Goal: Task Accomplishment & Management: Manage account settings

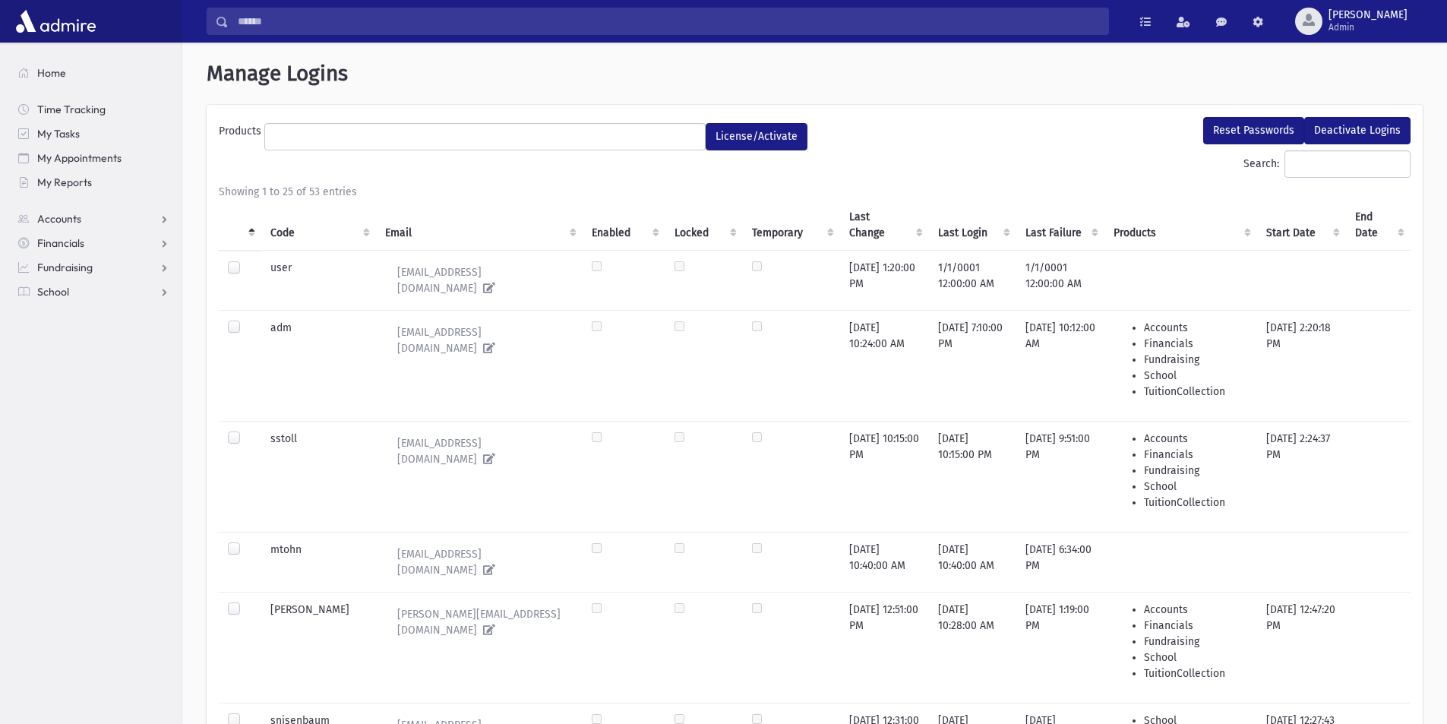
select select
click at [58, 286] on span "School" at bounding box center [53, 292] width 32 height 14
click at [73, 314] on span "Students" at bounding box center [67, 316] width 42 height 14
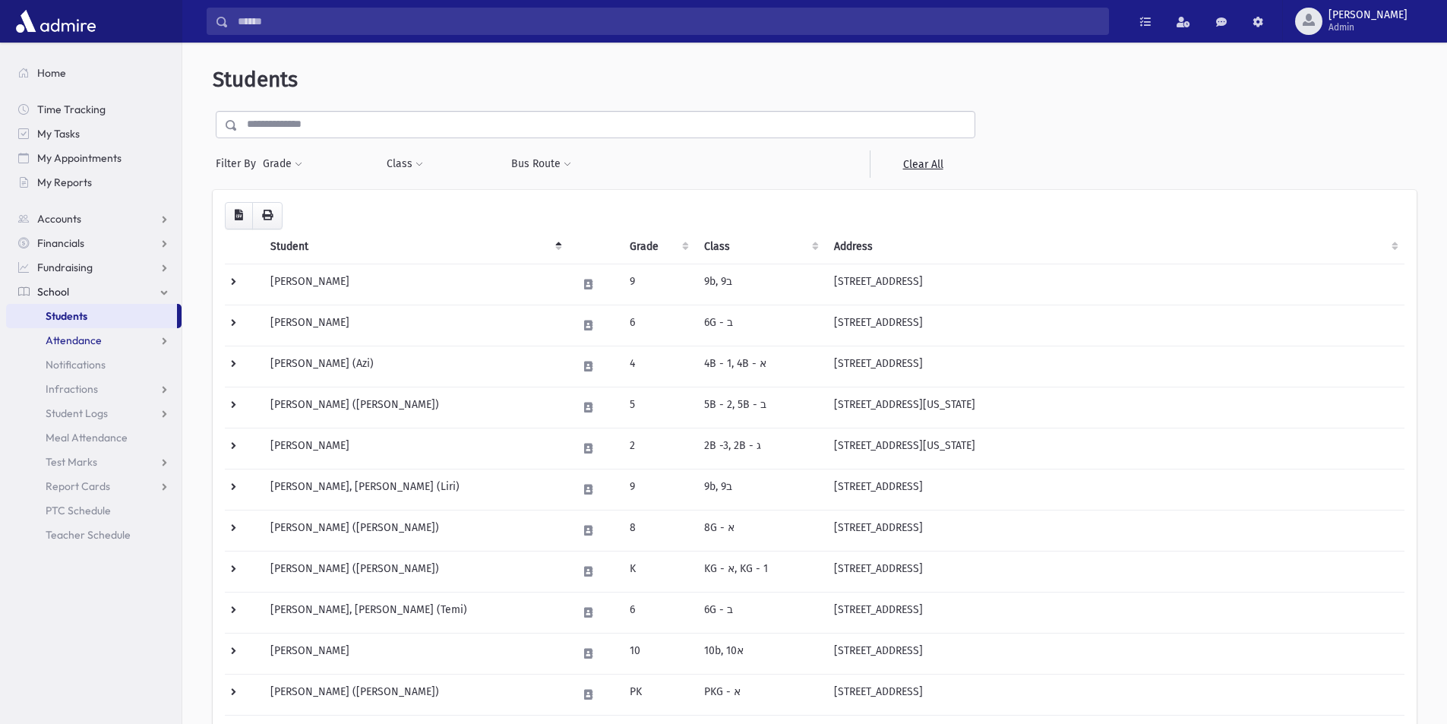
click at [77, 336] on span "Attendance" at bounding box center [74, 340] width 56 height 14
click at [80, 461] on span "Infractions" at bounding box center [72, 462] width 52 height 14
click at [79, 480] on span "Entry" at bounding box center [71, 486] width 26 height 14
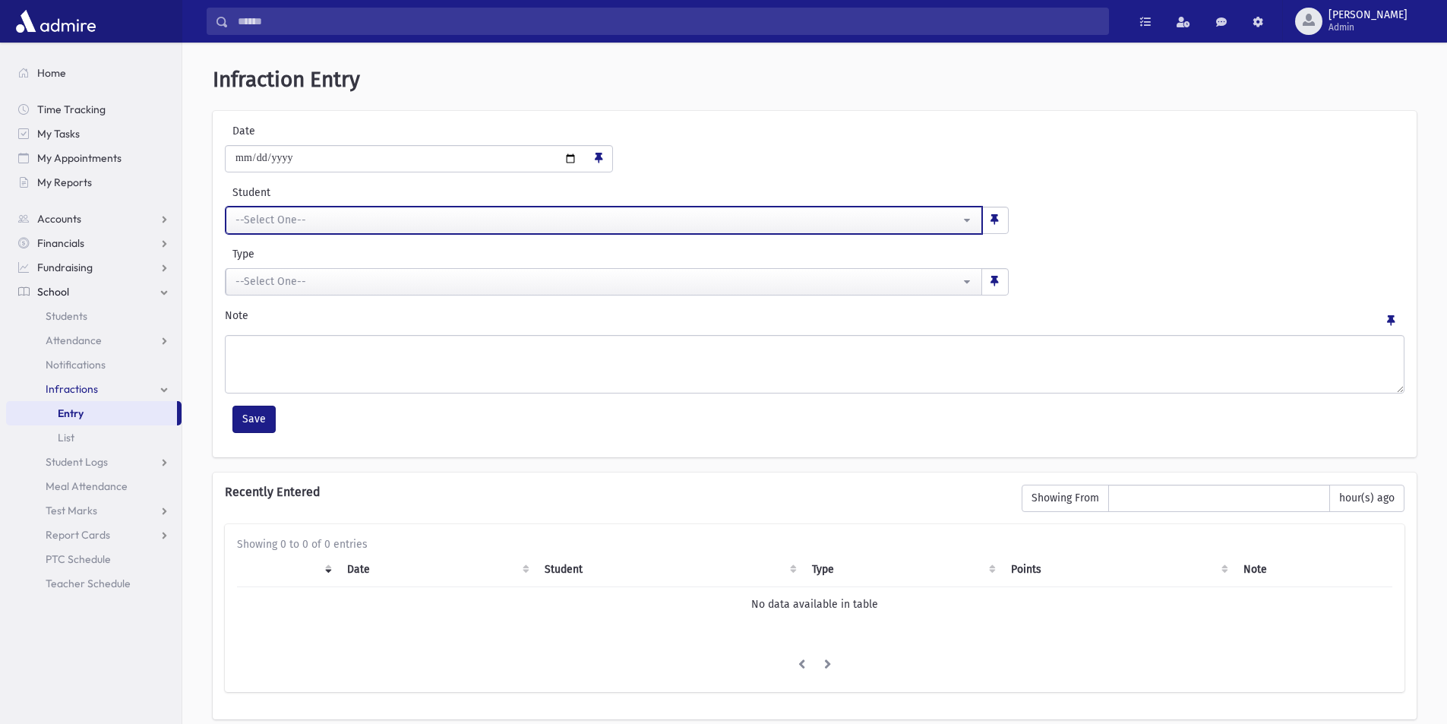
click at [966, 214] on button "--Select One--" at bounding box center [604, 220] width 756 height 27
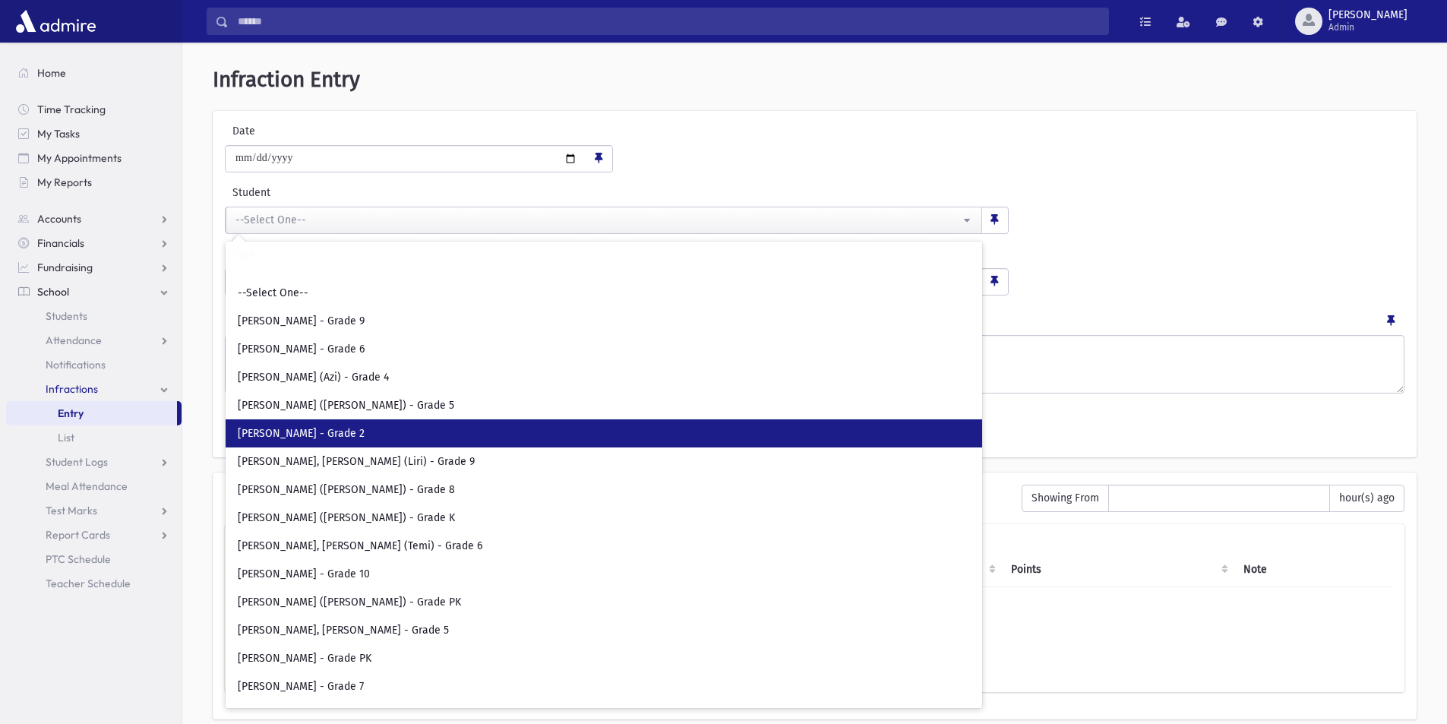
click at [282, 425] on link "Adler, Ephraim - Grade 2" at bounding box center [604, 433] width 756 height 28
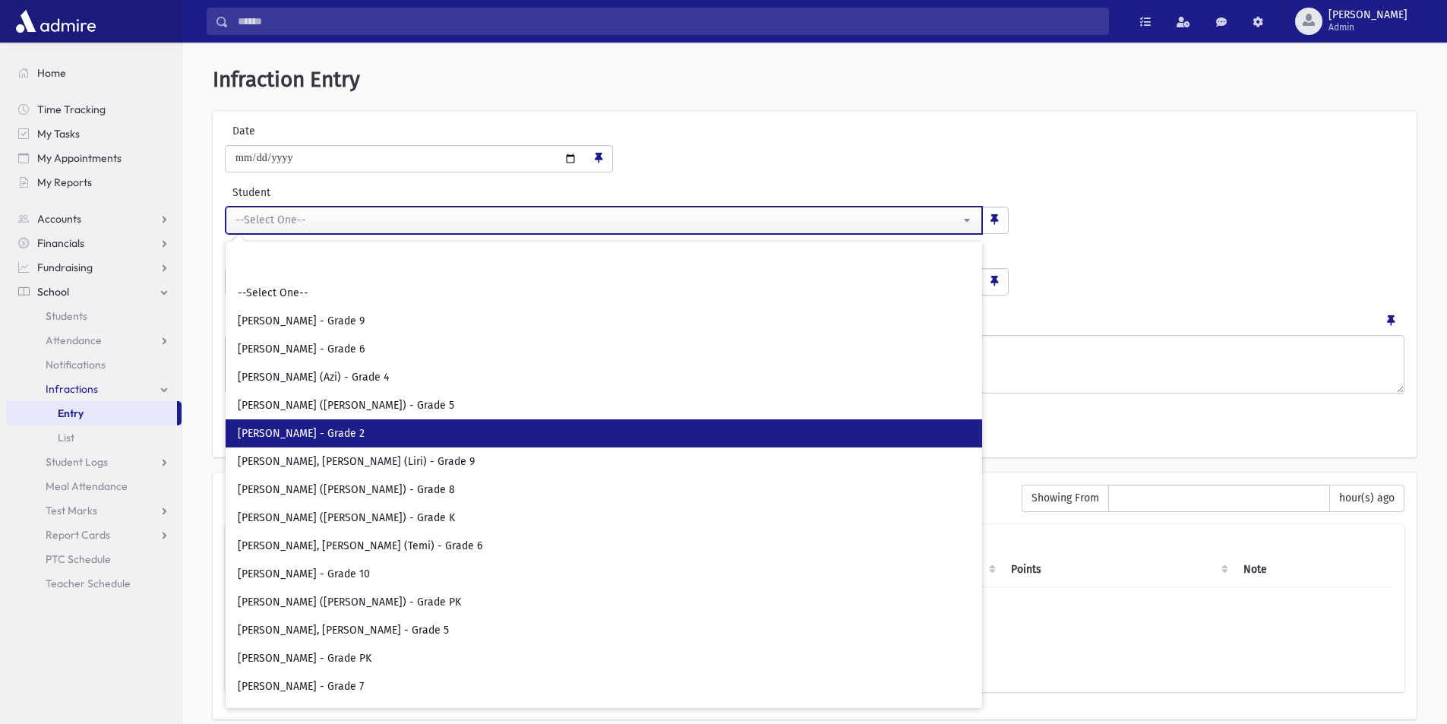
select select "*****"
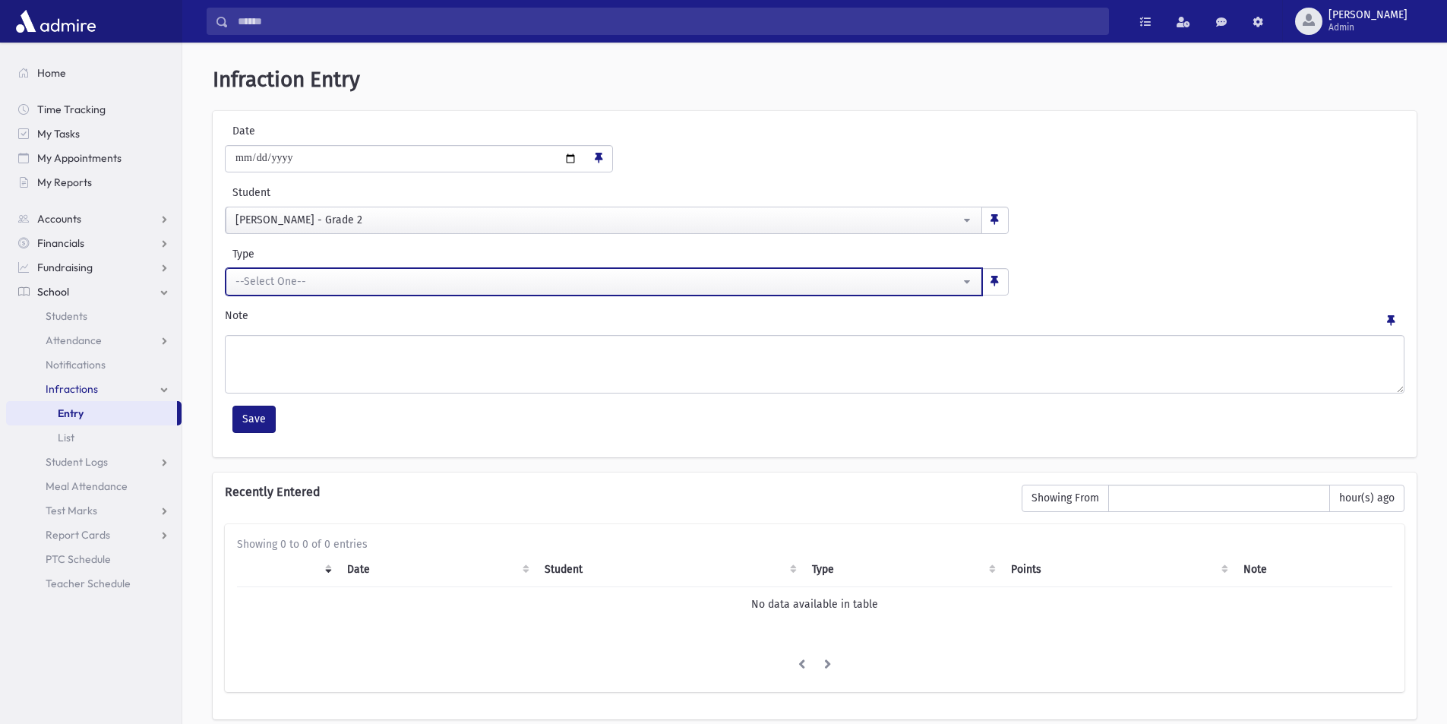
click at [969, 279] on button "--Select One--" at bounding box center [604, 281] width 756 height 27
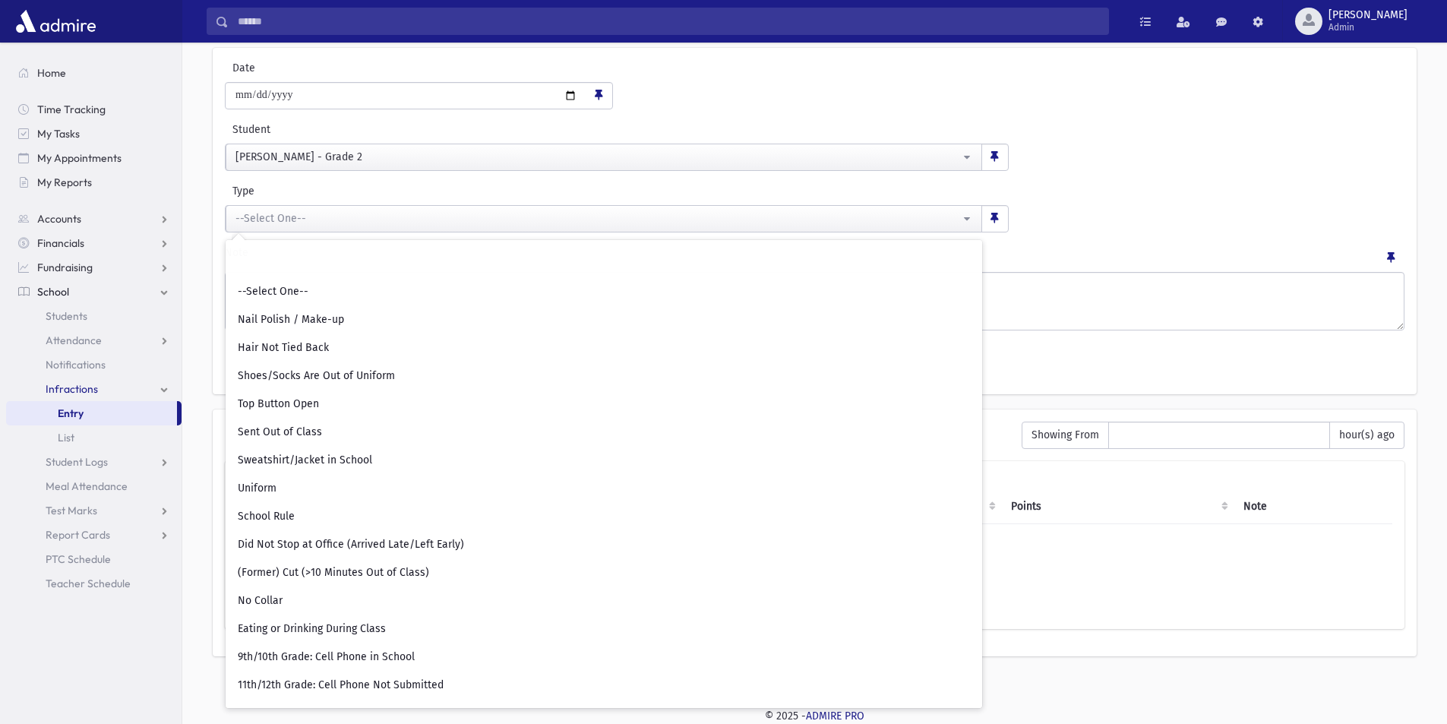
click at [1078, 196] on div "**********" at bounding box center [814, 207] width 1187 height 49
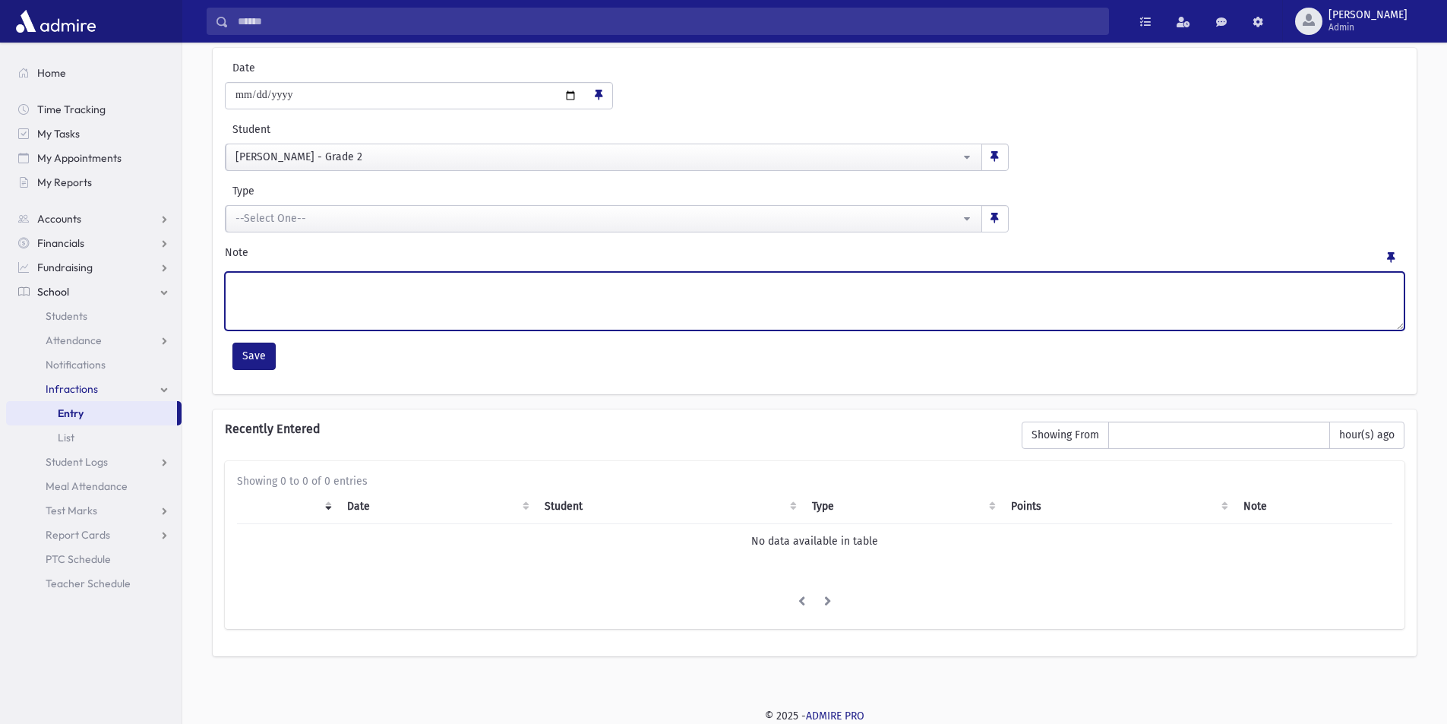
click at [371, 295] on textarea "Note" at bounding box center [814, 301] width 1179 height 58
type textarea "*********"
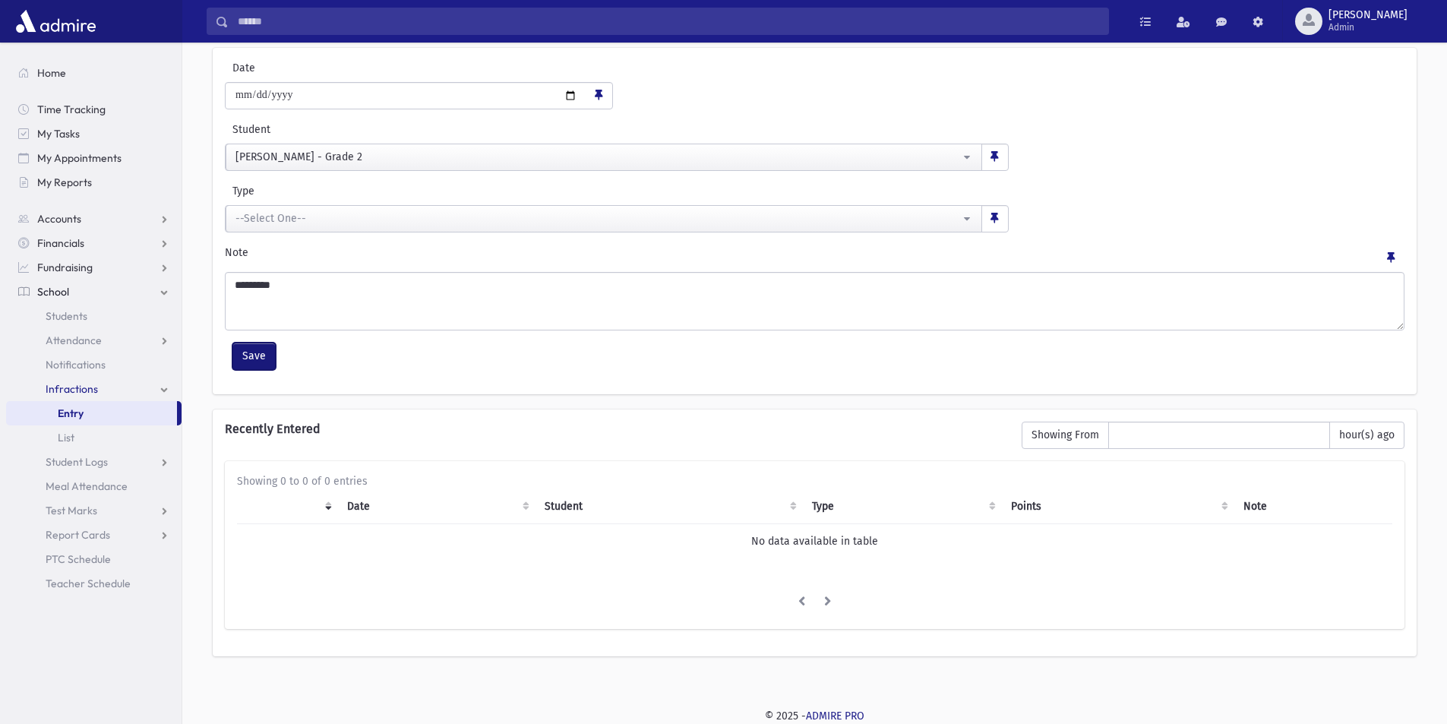
click at [243, 358] on button "Save" at bounding box center [253, 355] width 43 height 27
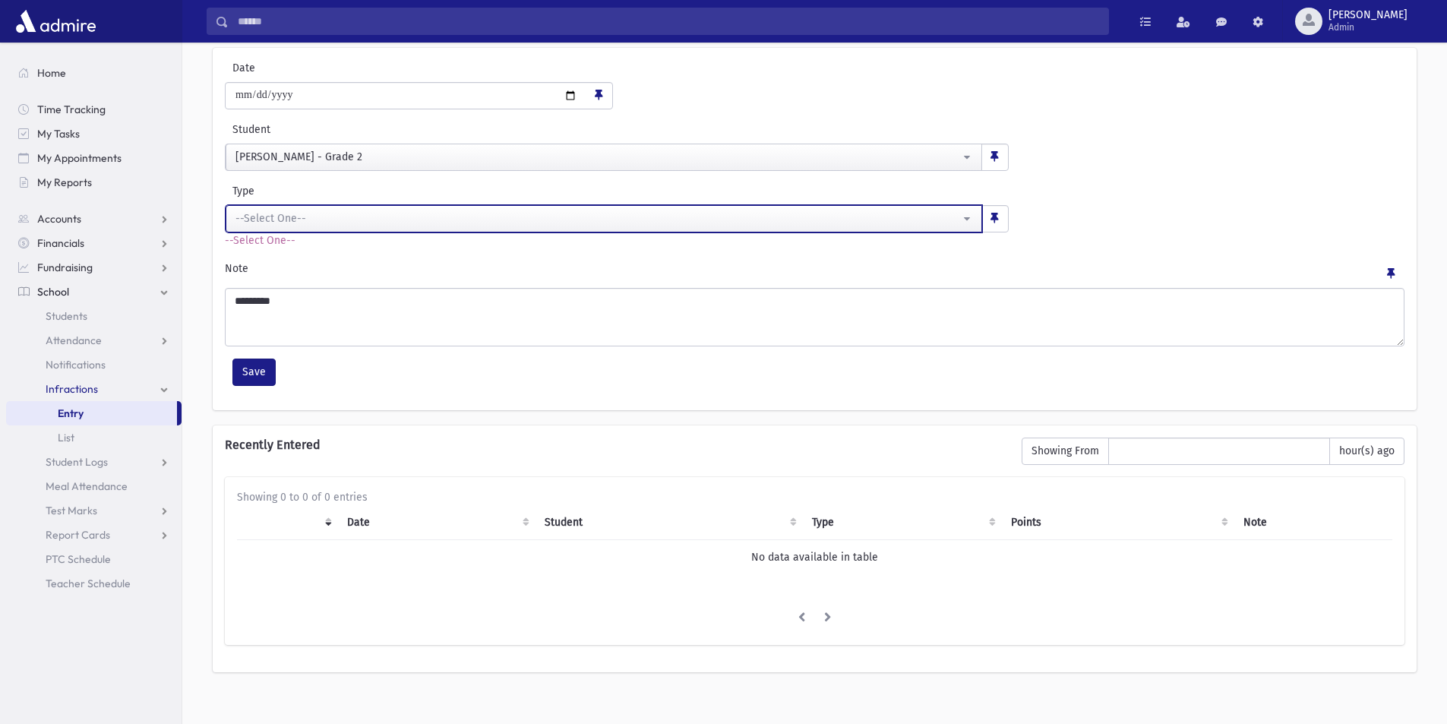
click at [249, 223] on div "--Select One--" at bounding box center [597, 218] width 724 height 16
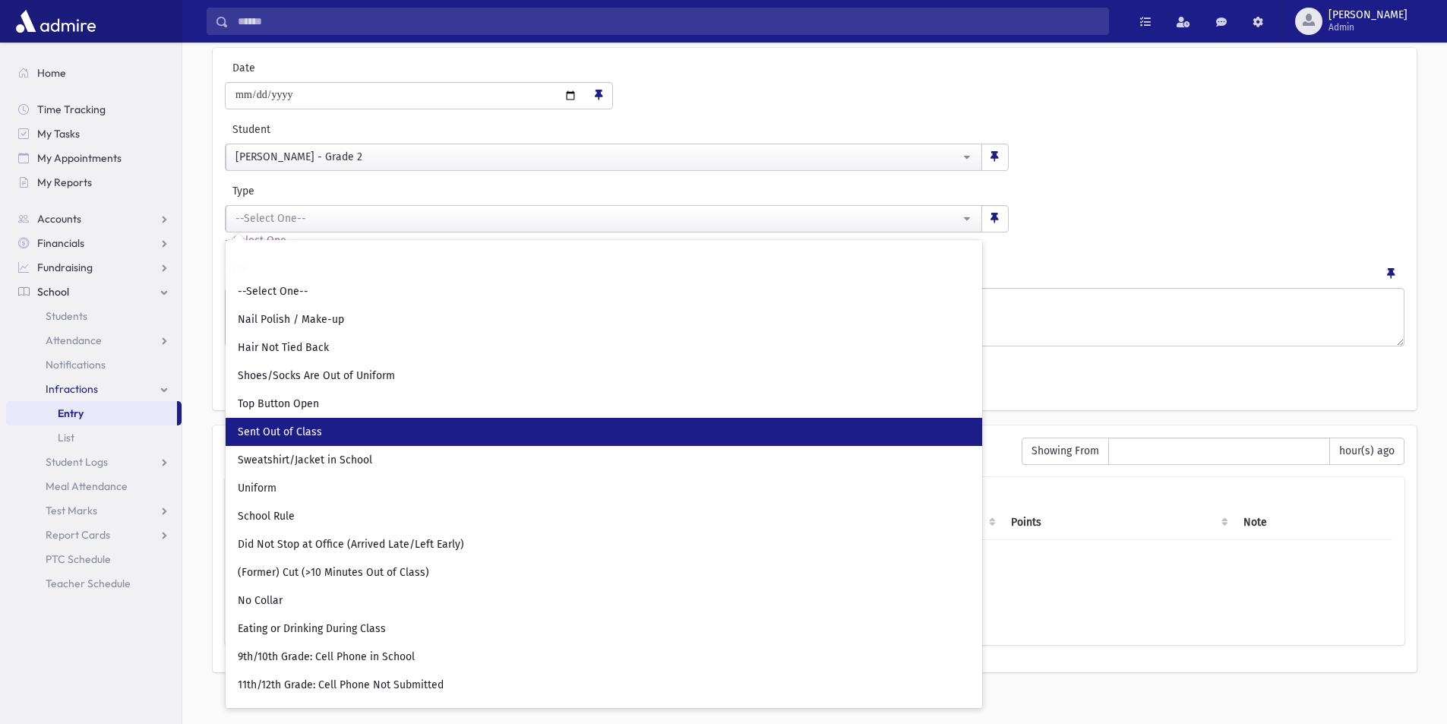
click at [314, 430] on span "Sent Out of Class" at bounding box center [280, 432] width 84 height 15
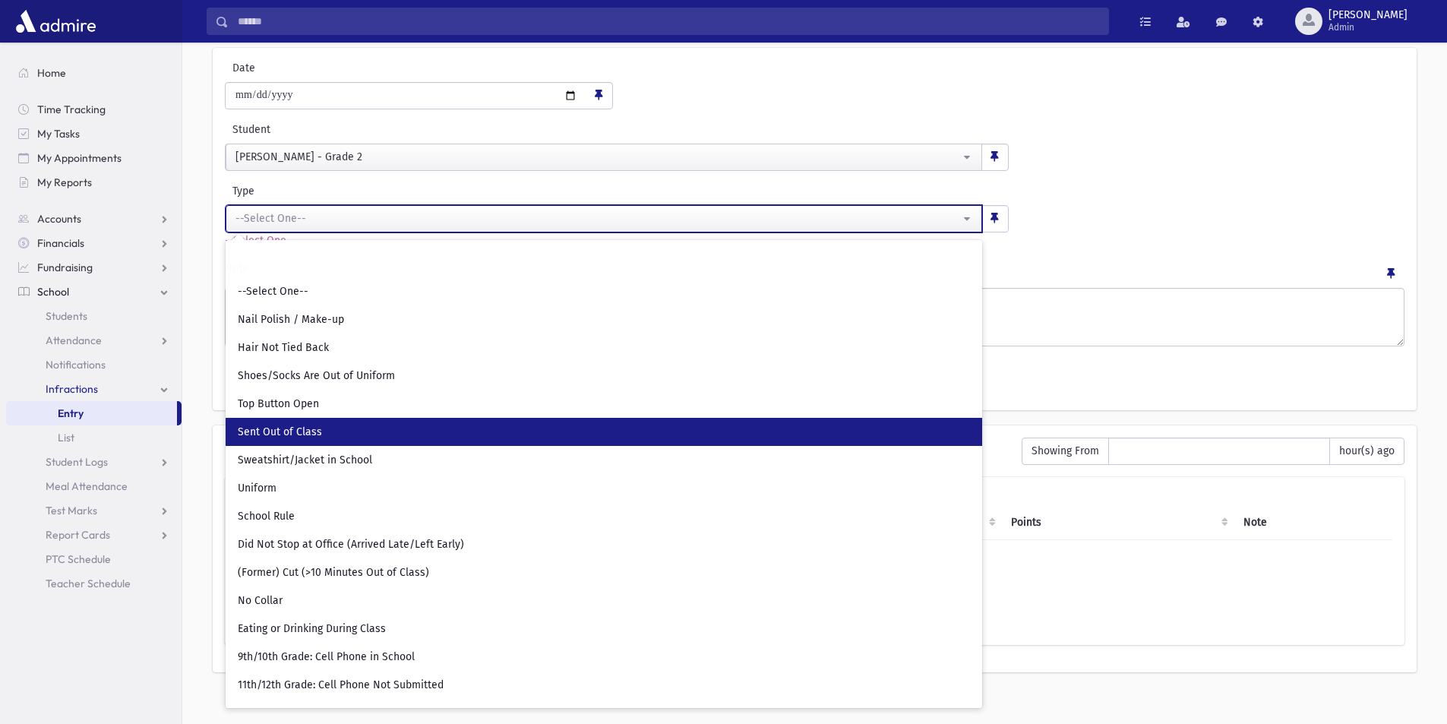
select select "*"
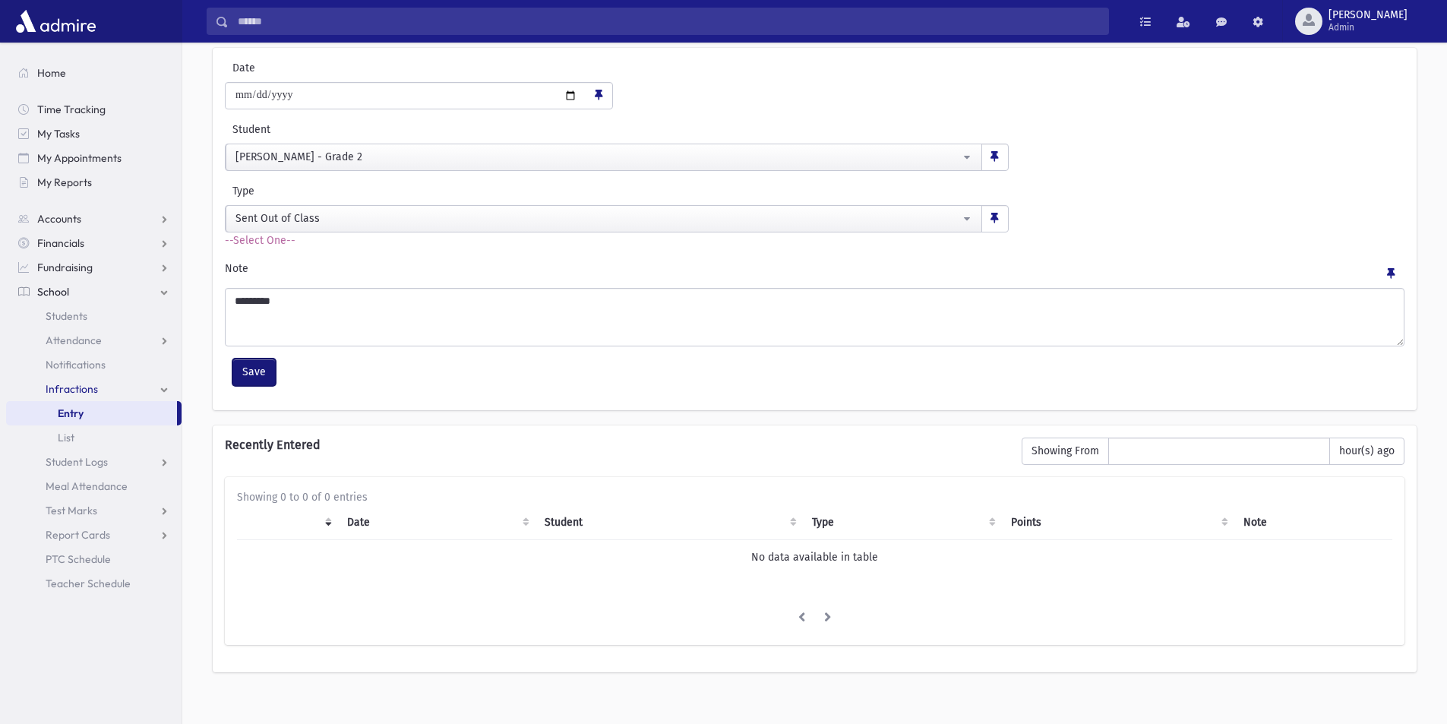
click at [251, 374] on button "Save" at bounding box center [253, 371] width 43 height 27
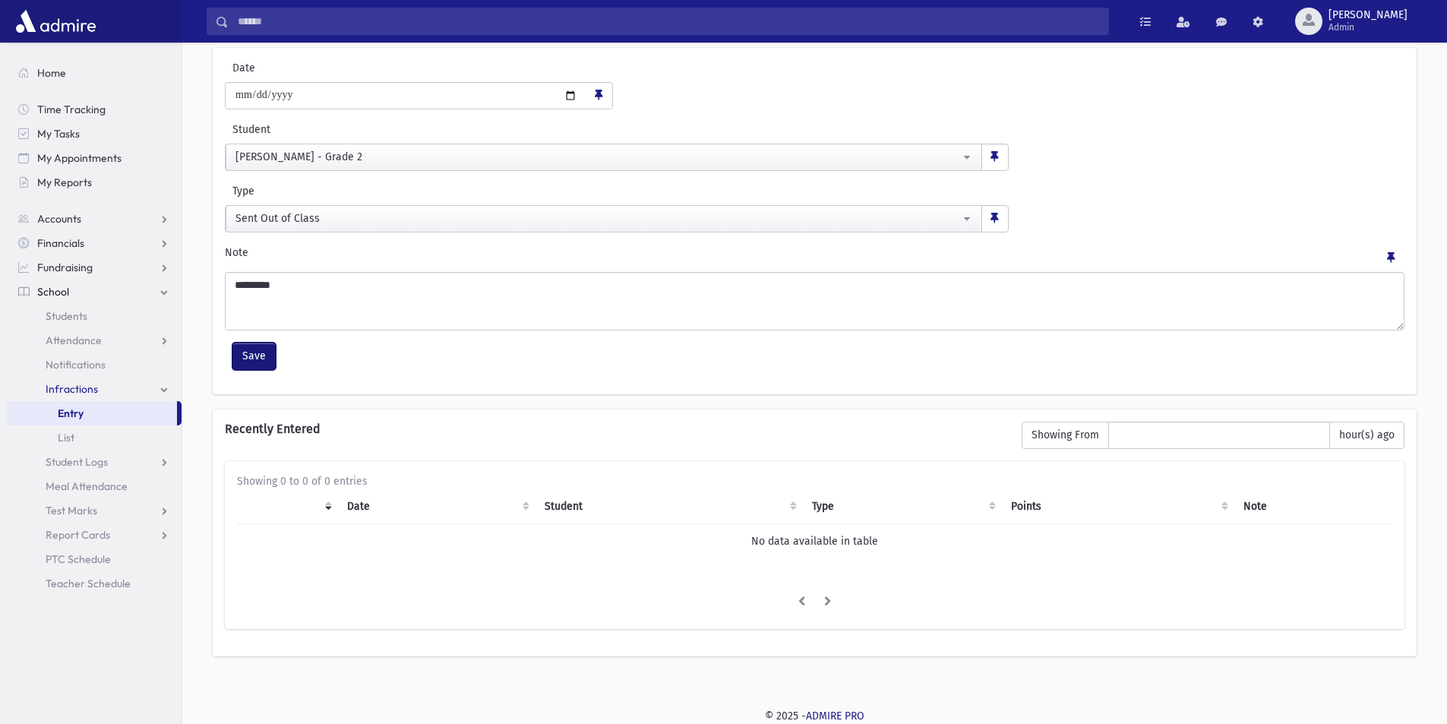
select select
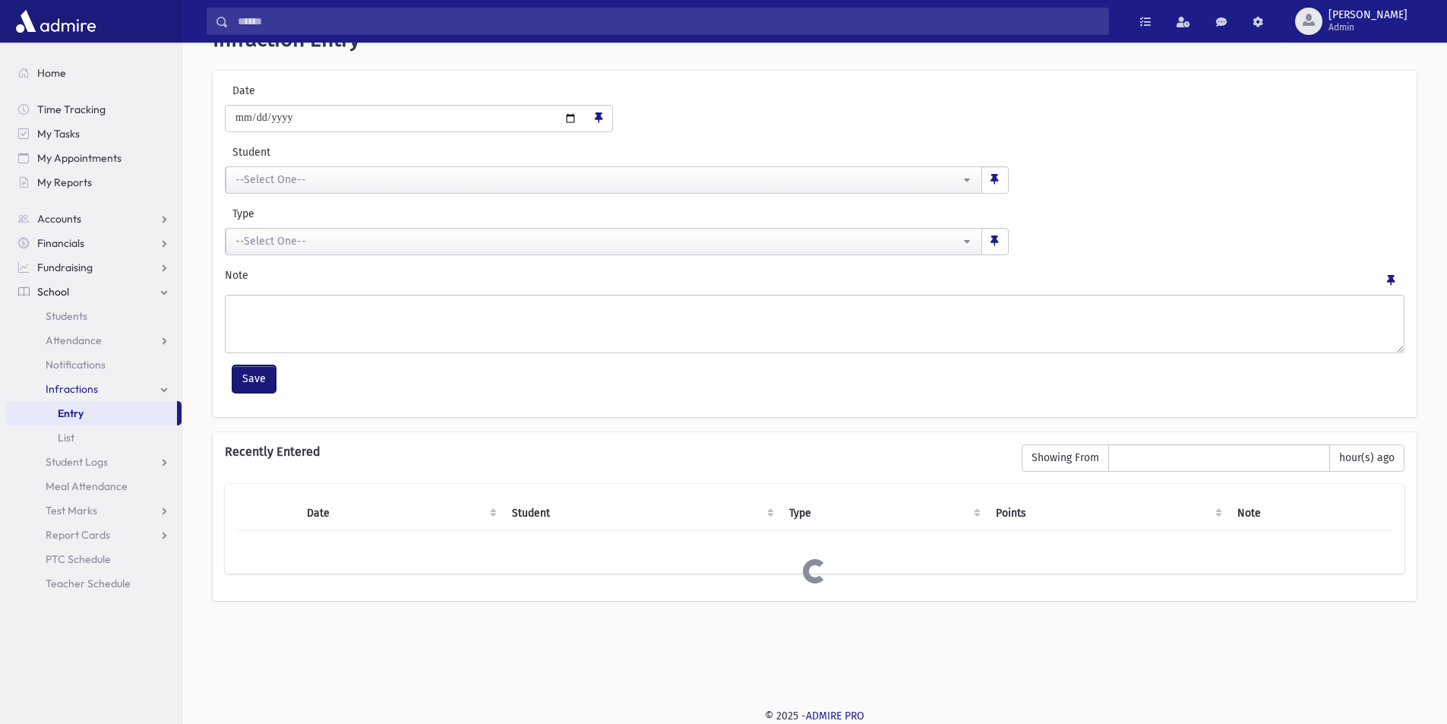
scroll to position [63, 0]
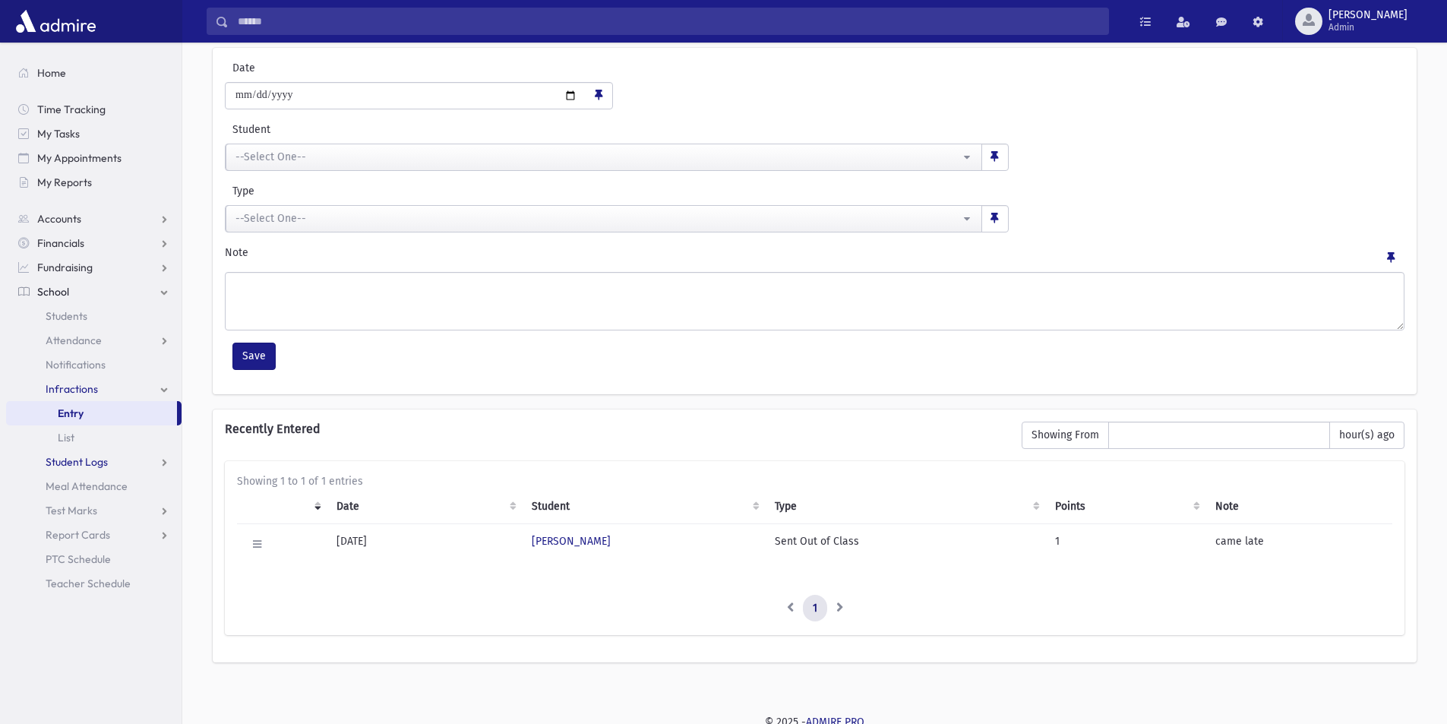
click at [78, 459] on span "Student Logs" at bounding box center [77, 462] width 62 height 14
click at [70, 504] on span "List" at bounding box center [66, 510] width 17 height 14
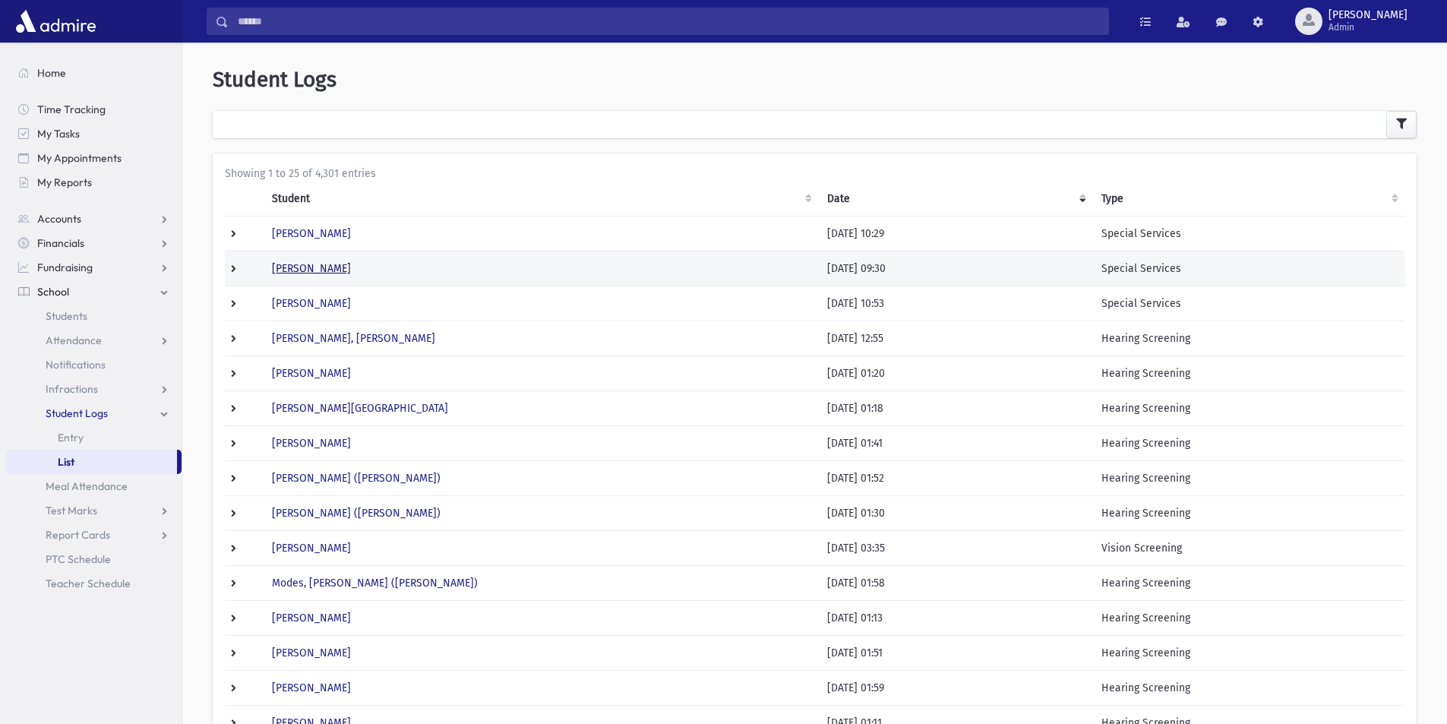
click at [314, 264] on link "Adler, Ephraim" at bounding box center [311, 268] width 79 height 13
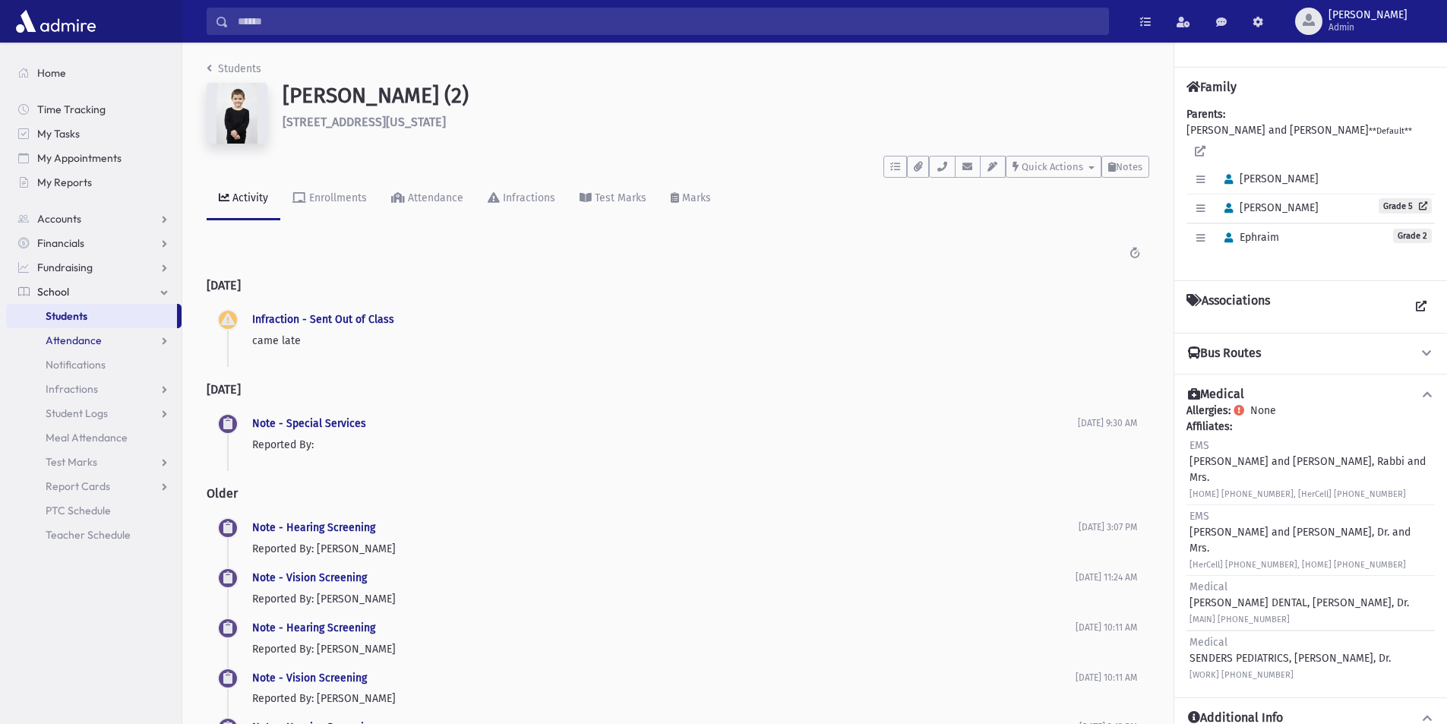
click at [76, 334] on span "Attendance" at bounding box center [74, 340] width 56 height 14
click at [74, 362] on span "Entry" at bounding box center [71, 365] width 26 height 14
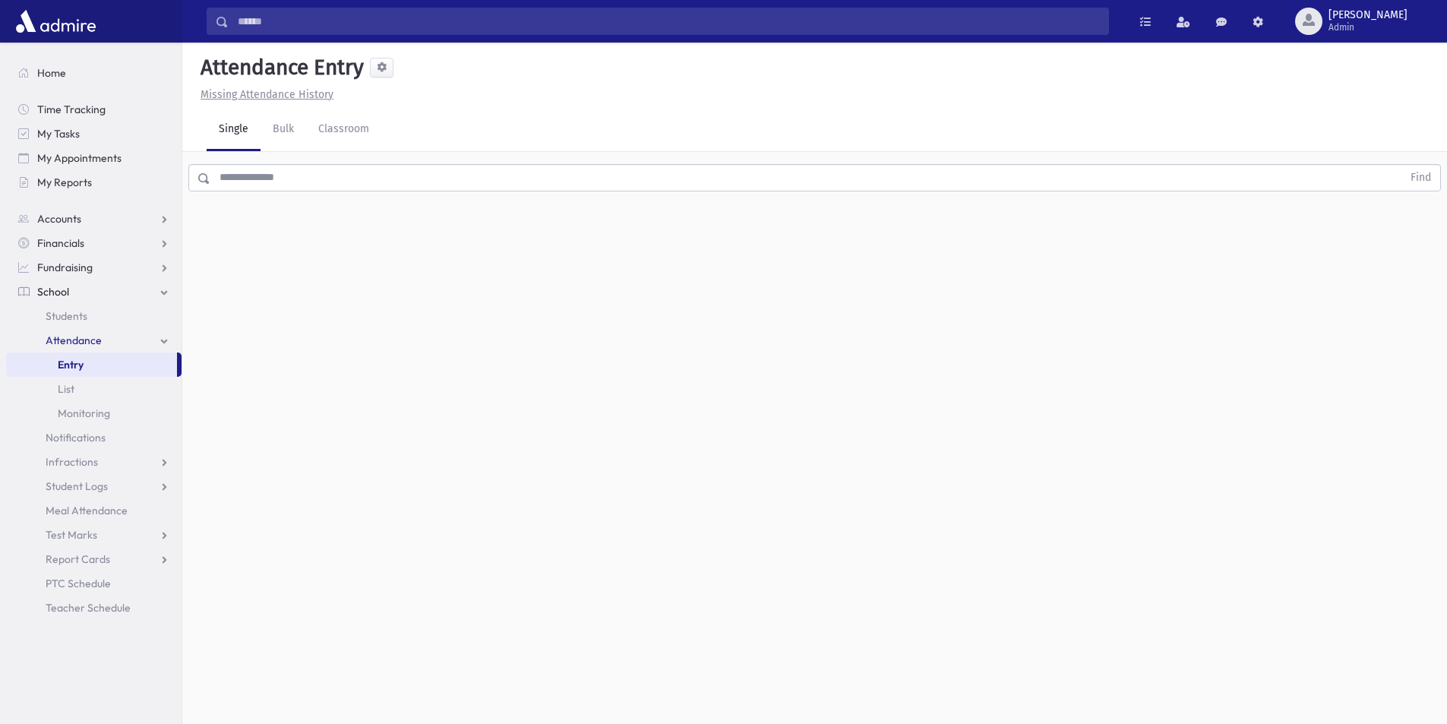
click at [268, 175] on input "text" at bounding box center [806, 177] width 1192 height 27
click at [1420, 172] on button "Find" at bounding box center [1420, 178] width 39 height 26
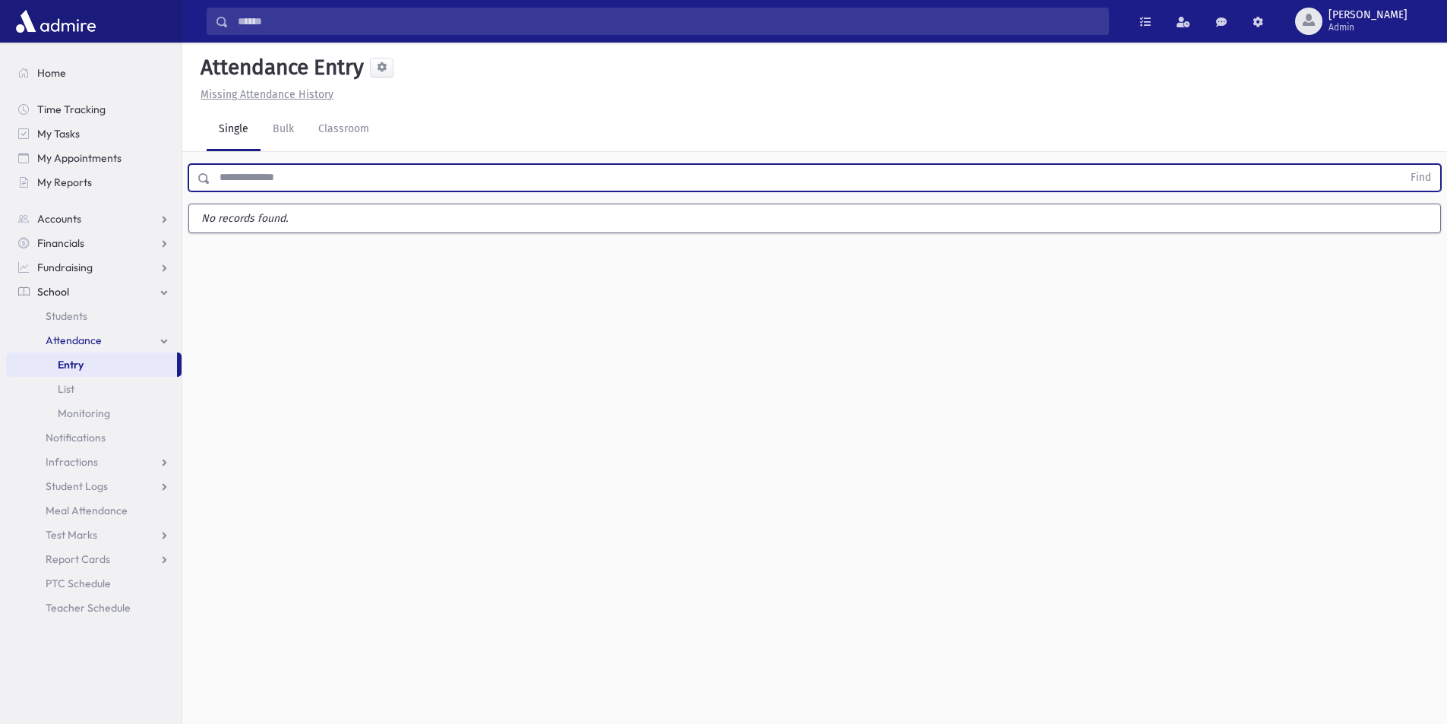
click at [245, 175] on input "text" at bounding box center [806, 177] width 1192 height 27
type input "*****"
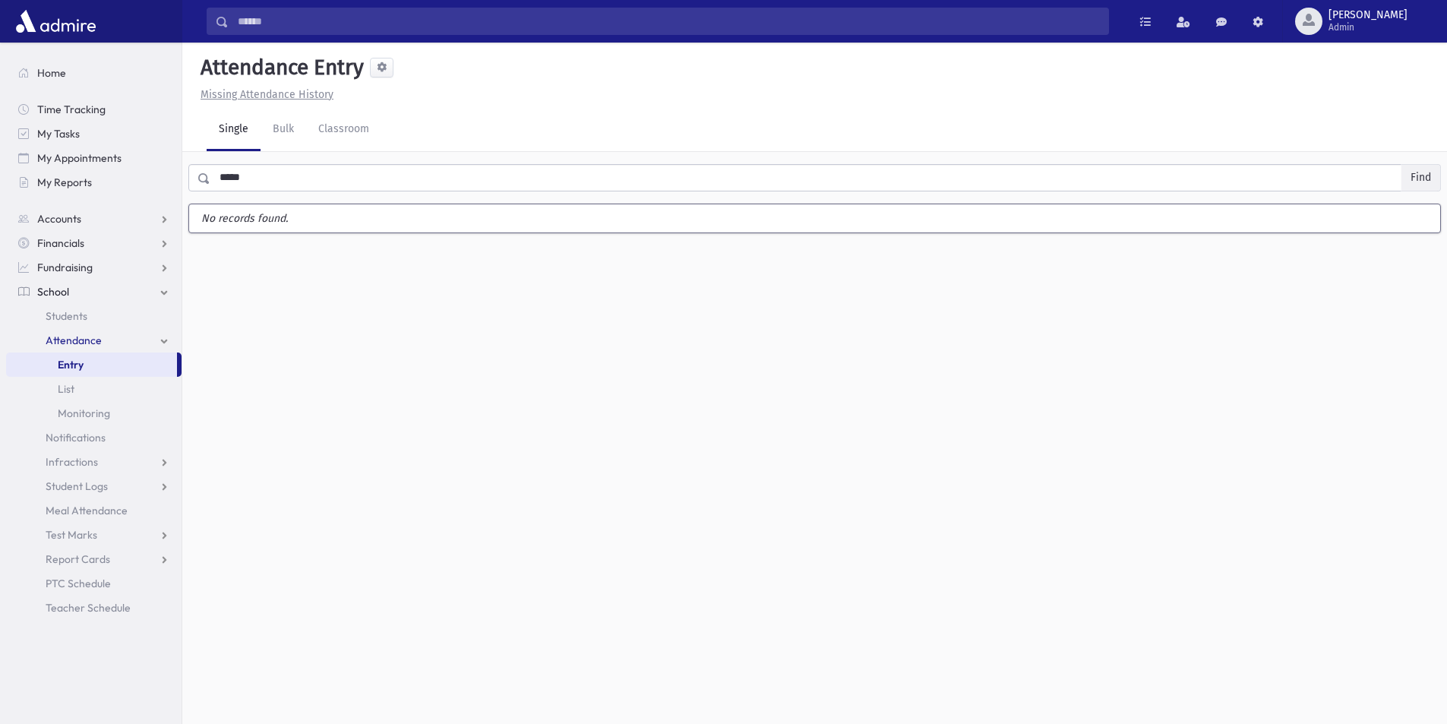
click at [1412, 175] on button "Find" at bounding box center [1420, 178] width 39 height 26
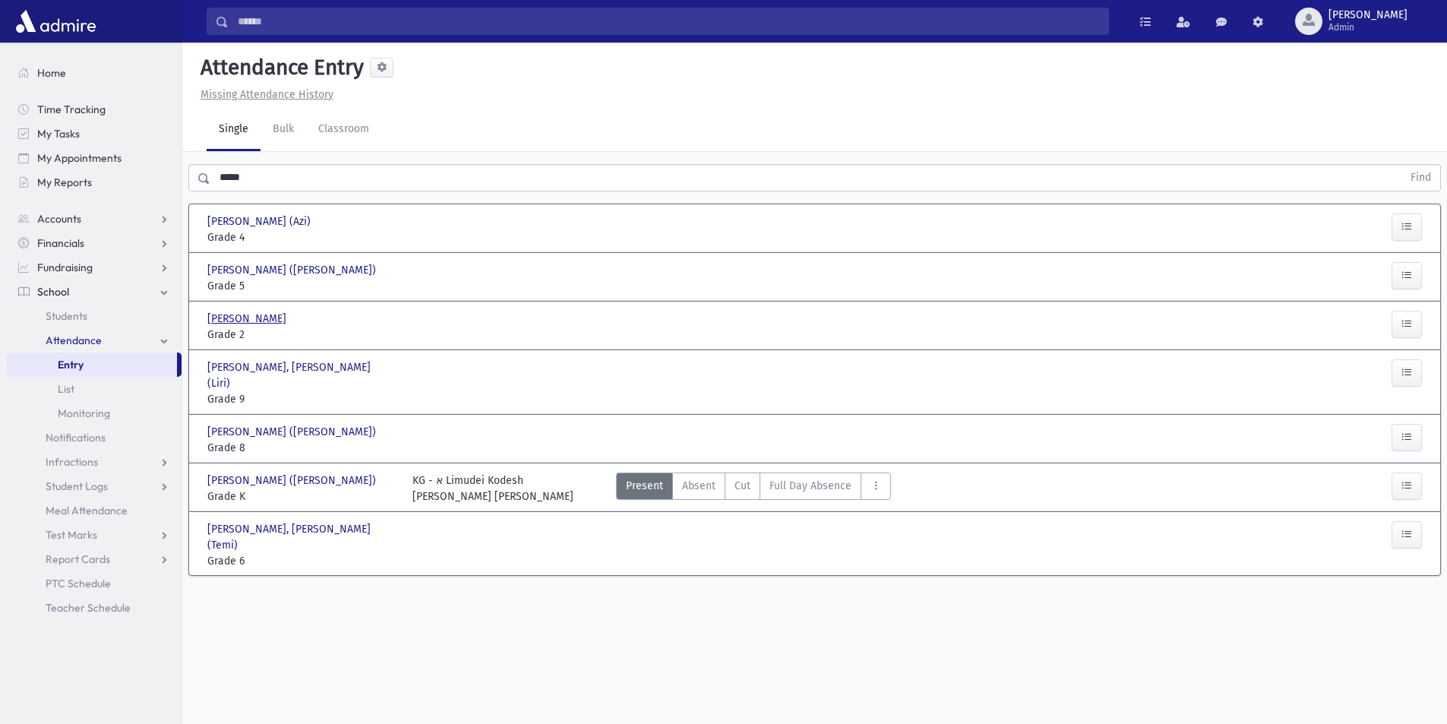
click at [248, 317] on span "Adler, Ephraim" at bounding box center [248, 319] width 82 height 16
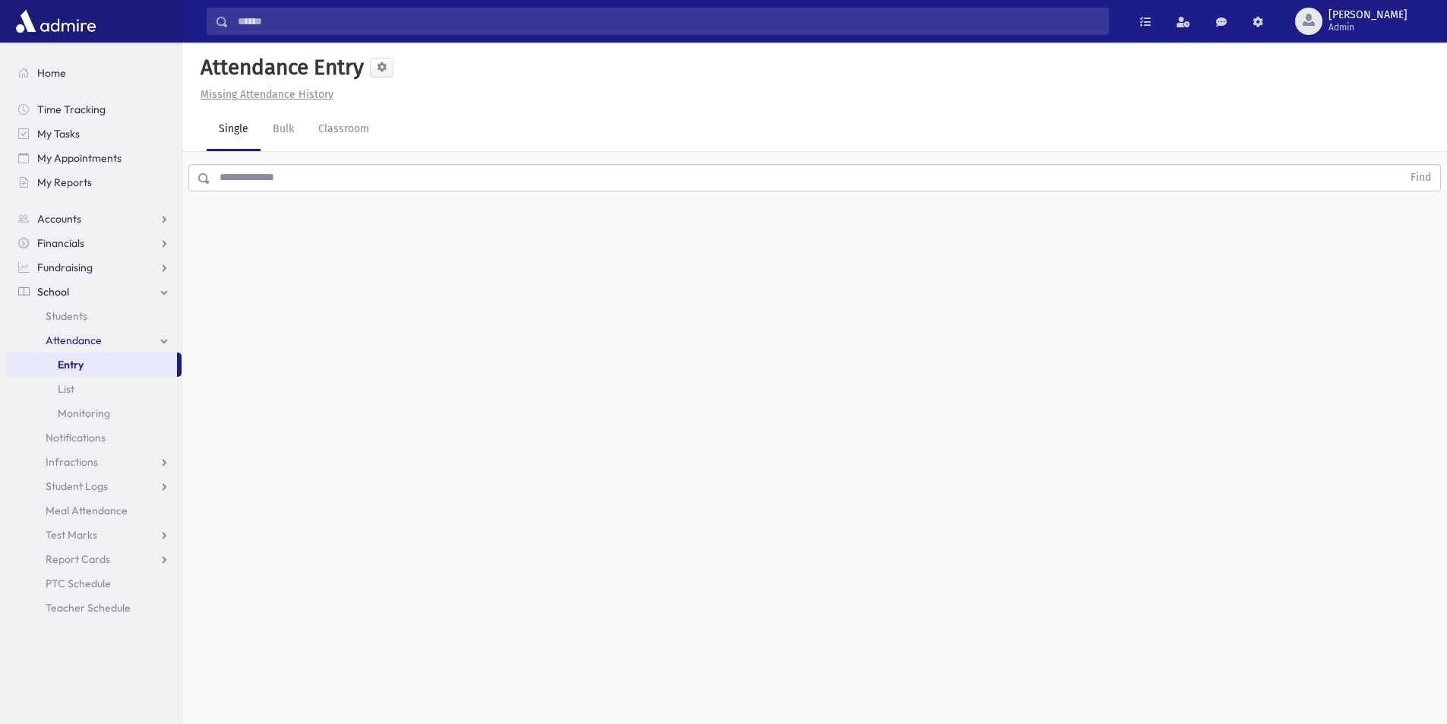
click at [275, 88] on u "Missing Attendance History" at bounding box center [266, 94] width 133 height 13
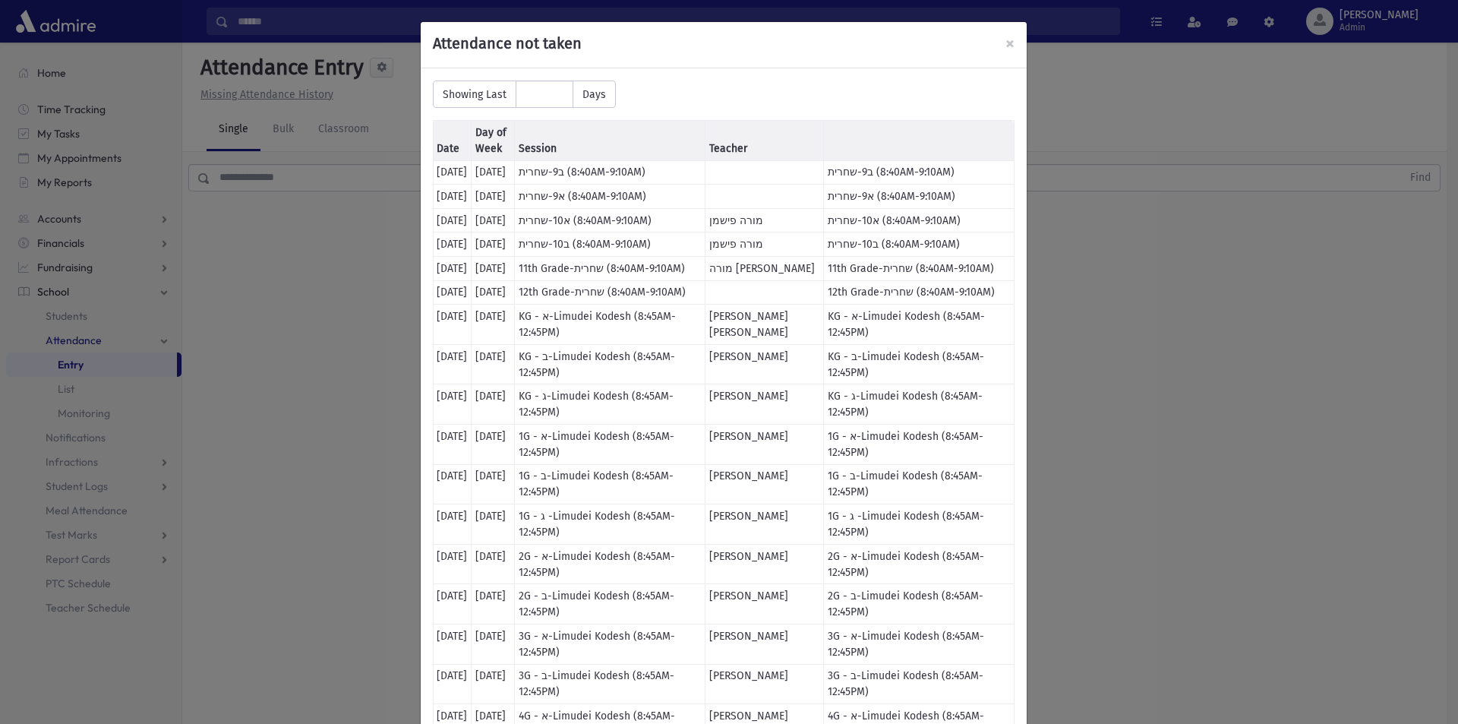
click at [999, 38] on h5 "Attendance not taken" at bounding box center [724, 43] width 582 height 18
click at [1005, 43] on span "×" at bounding box center [1009, 43] width 9 height 21
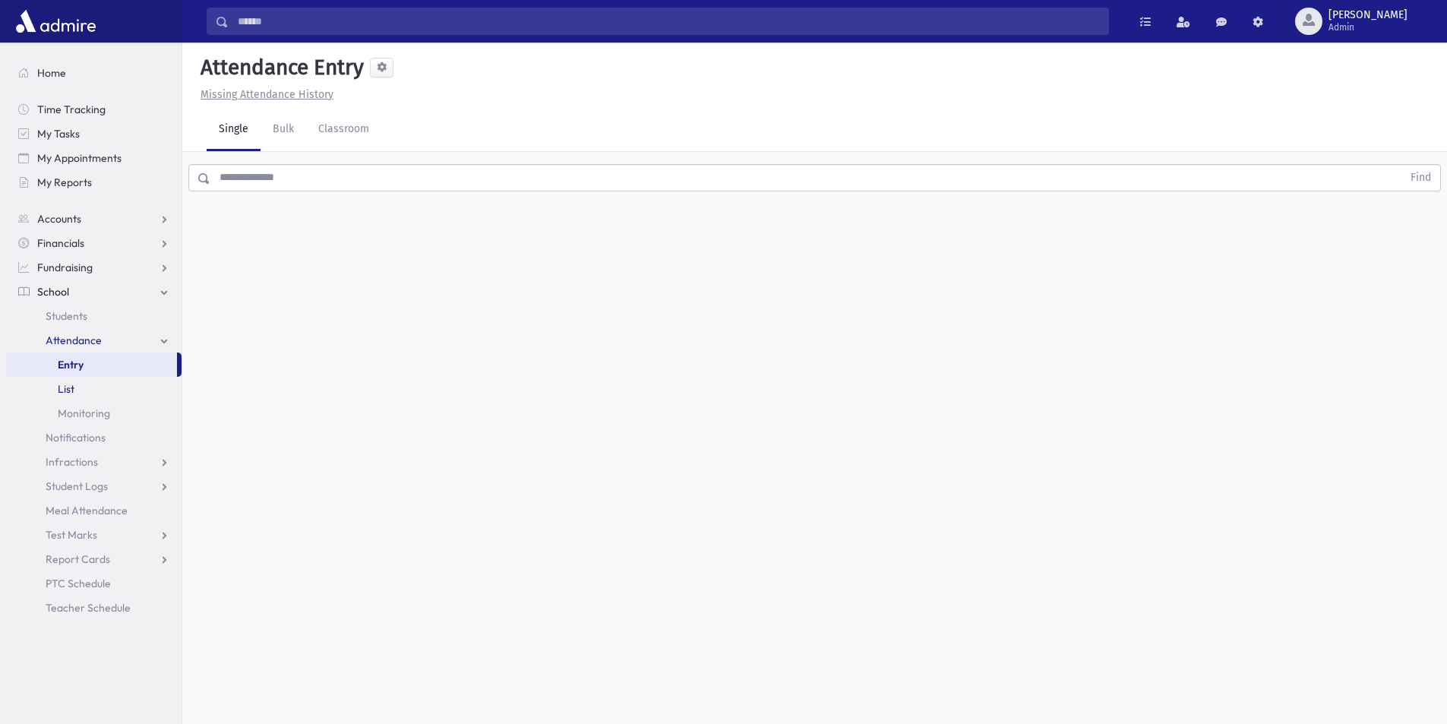
click at [65, 384] on span "List" at bounding box center [66, 389] width 17 height 14
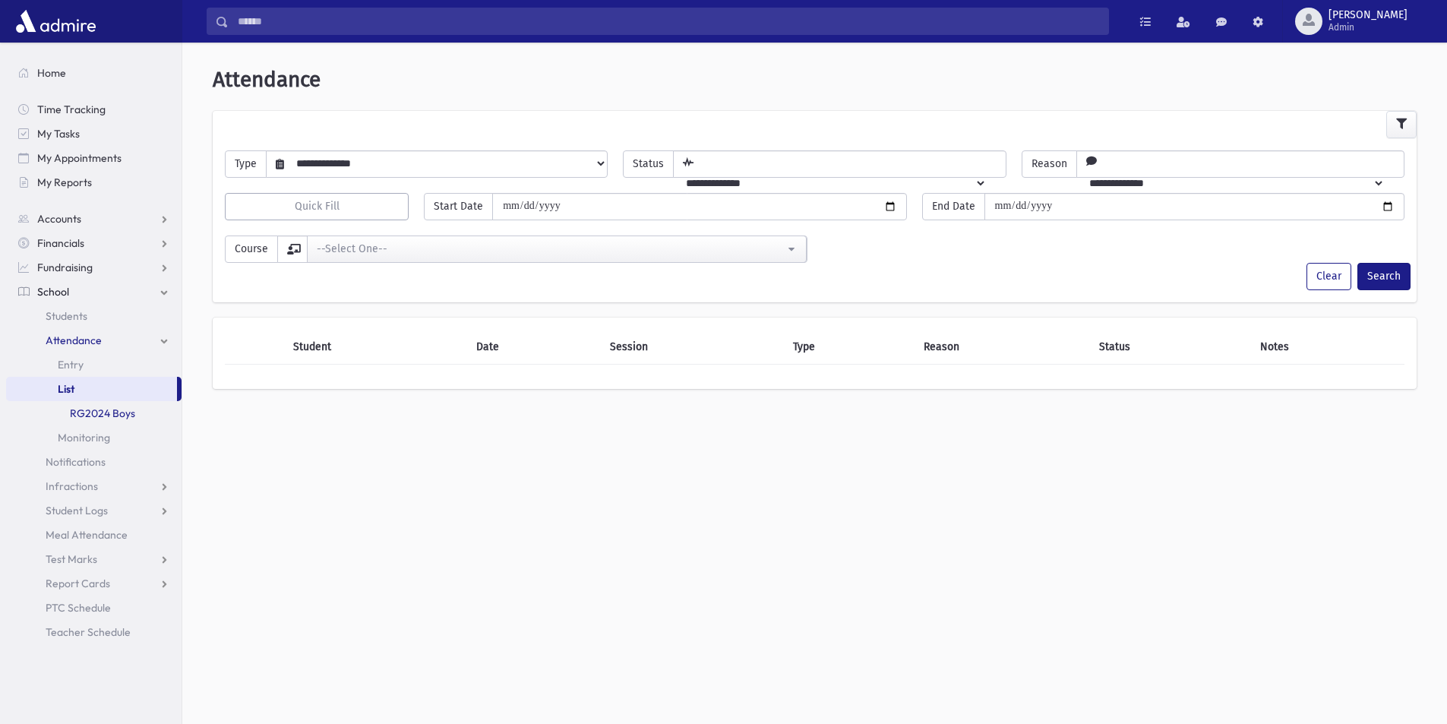
click at [116, 411] on link "RG2024 Boys" at bounding box center [93, 413] width 175 height 24
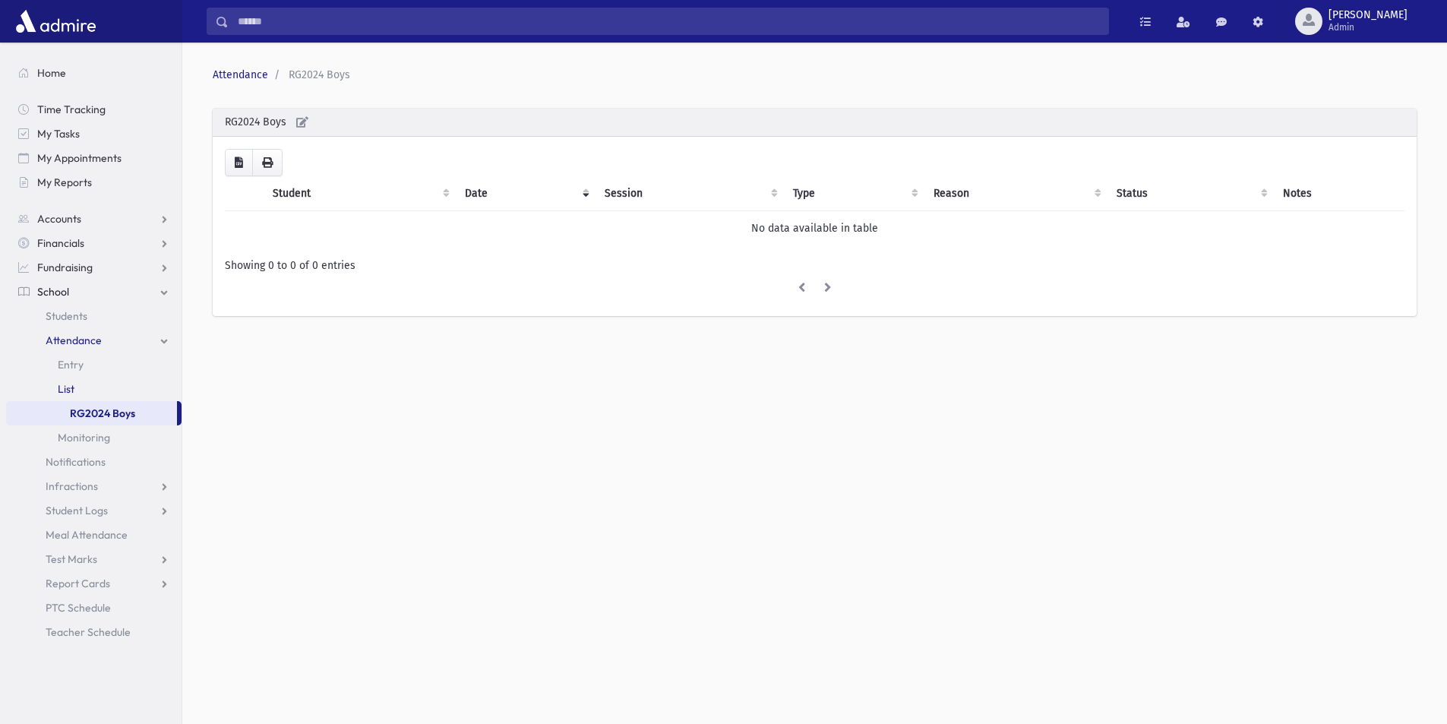
click at [56, 392] on link "List" at bounding box center [93, 389] width 175 height 24
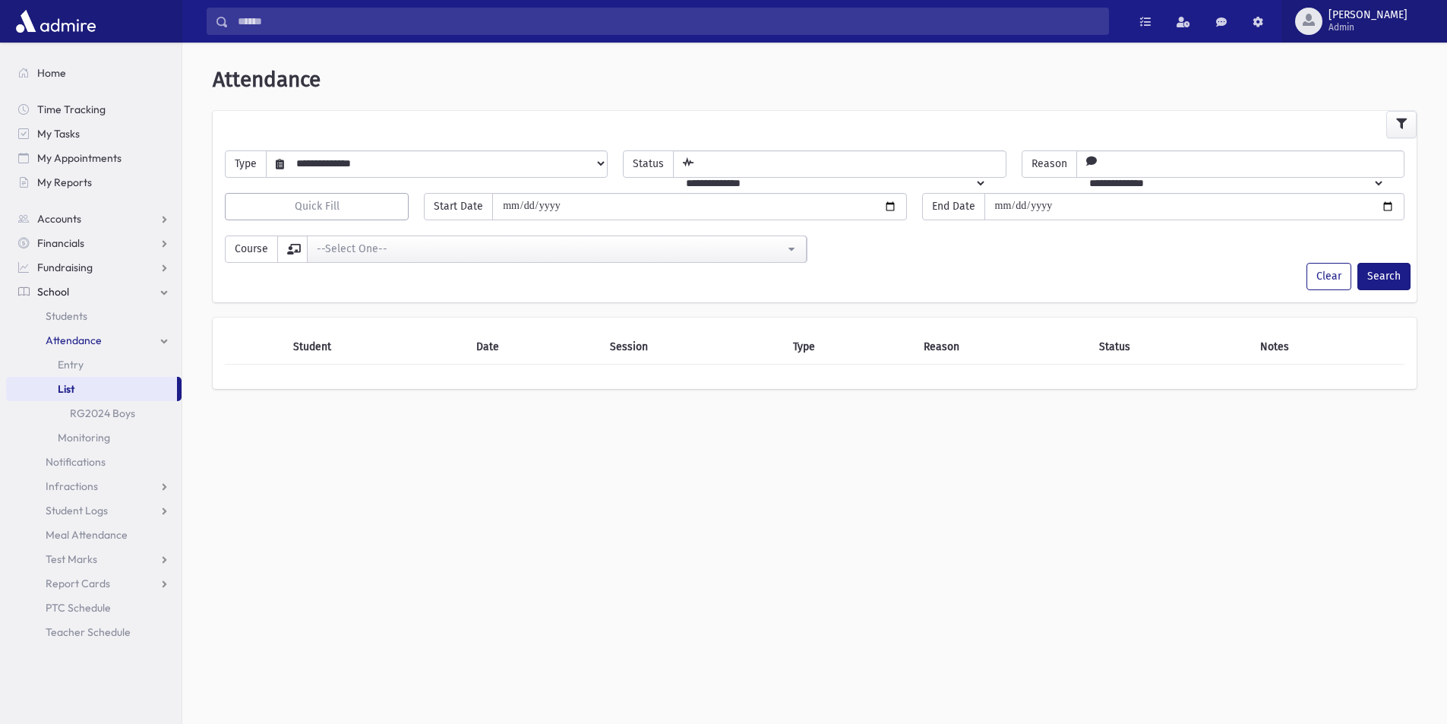
click at [1387, 15] on span "[PERSON_NAME]" at bounding box center [1367, 15] width 79 height 12
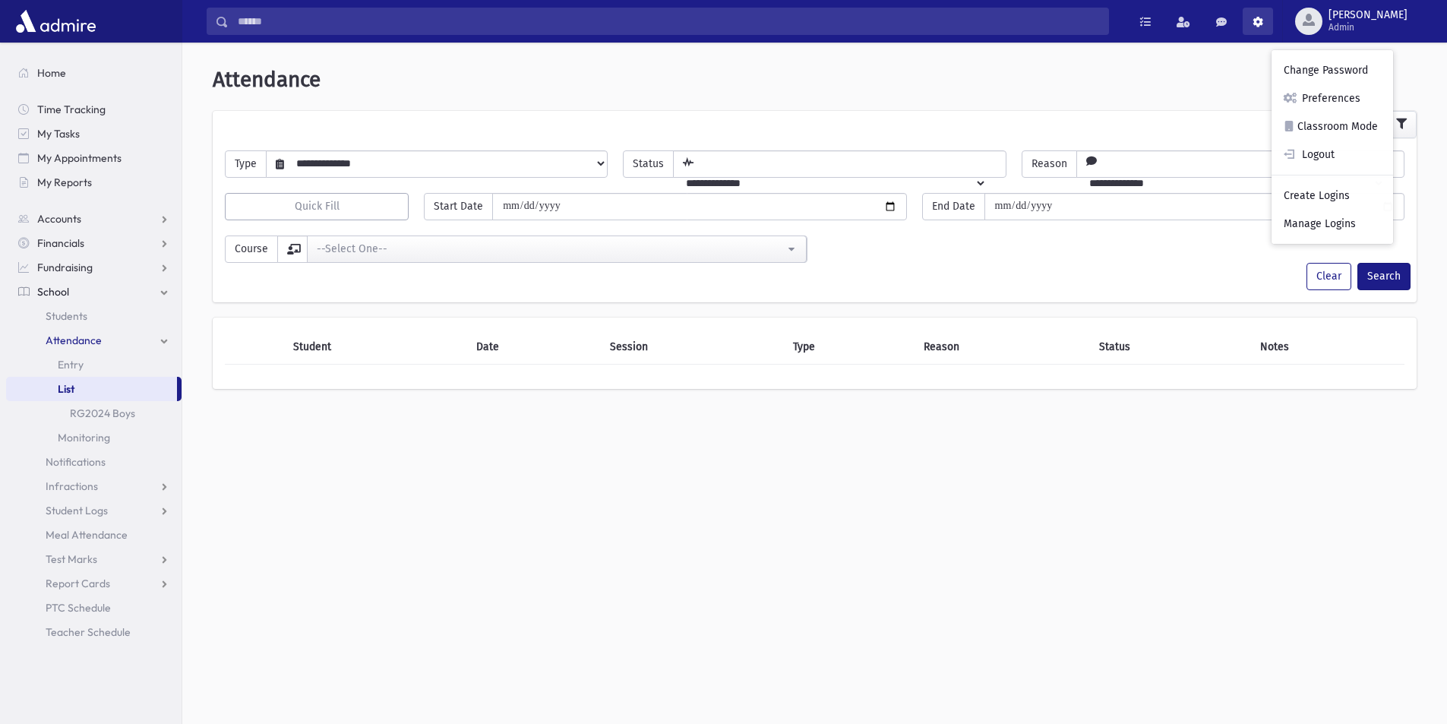
click at [1263, 17] on span at bounding box center [1257, 22] width 11 height 11
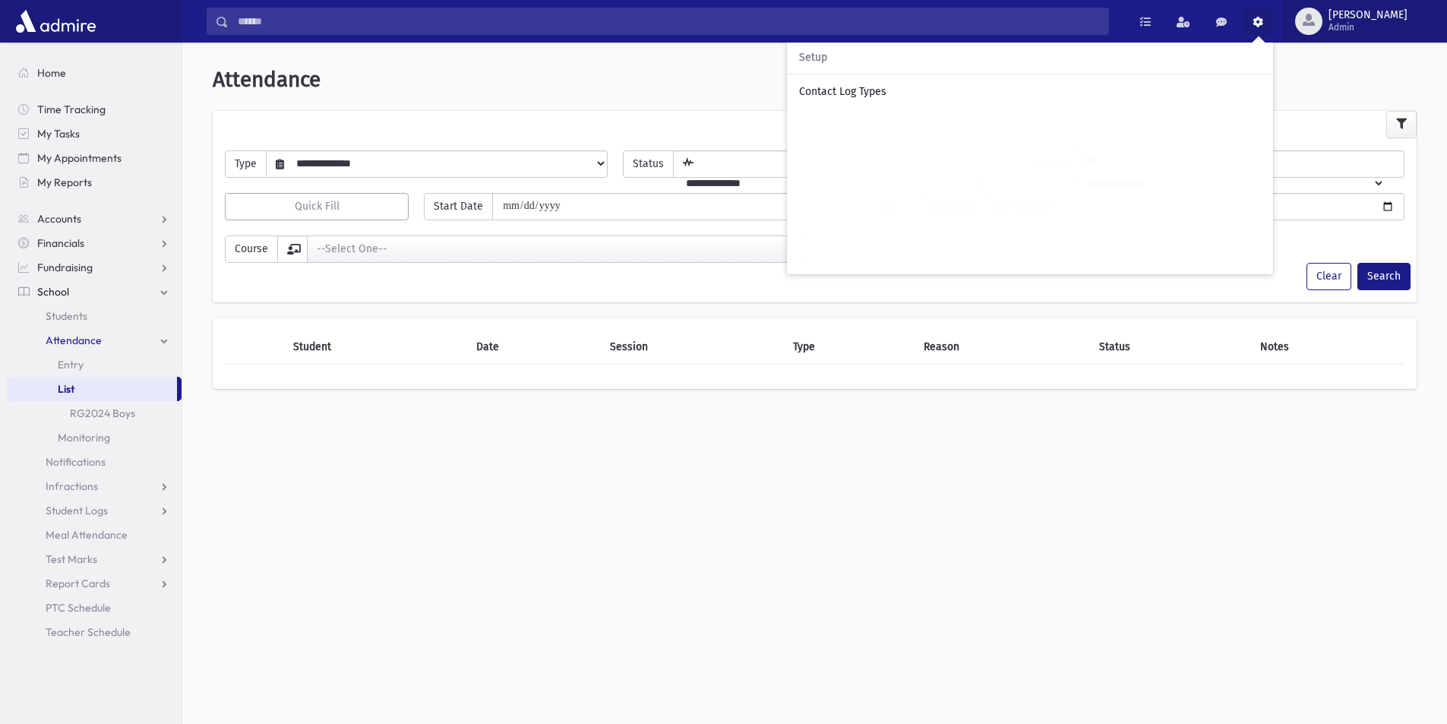
click at [1390, 13] on span "[PERSON_NAME]" at bounding box center [1367, 15] width 79 height 12
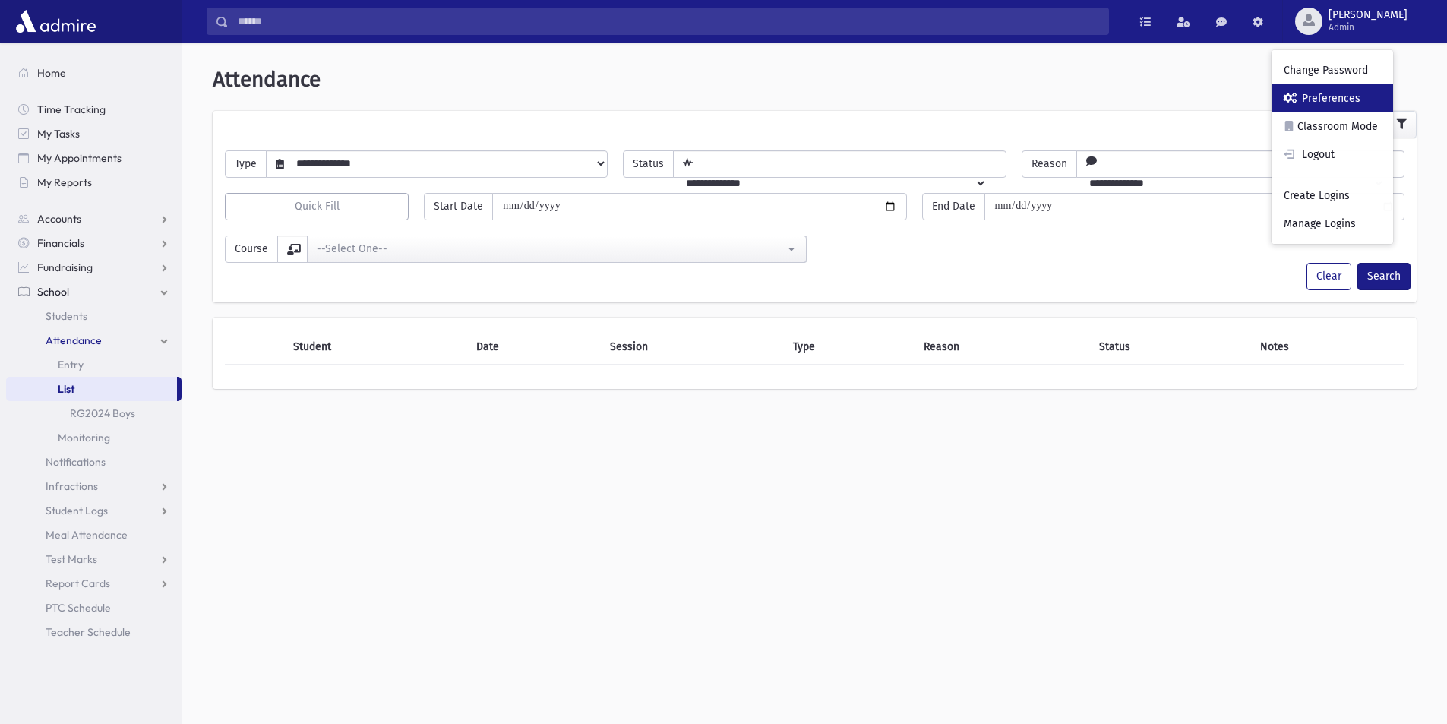
click at [1391, 96] on link "Preferences" at bounding box center [1332, 98] width 122 height 28
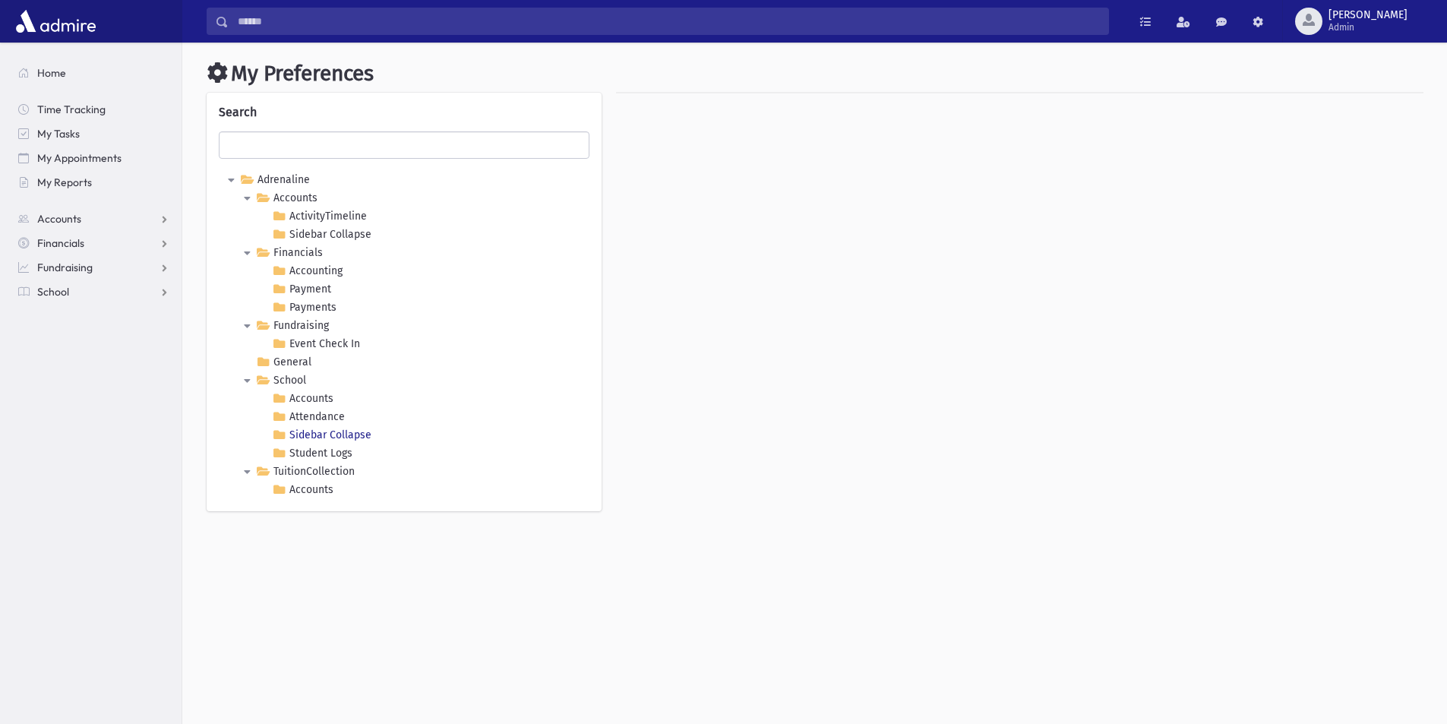
scroll to position [34, 0]
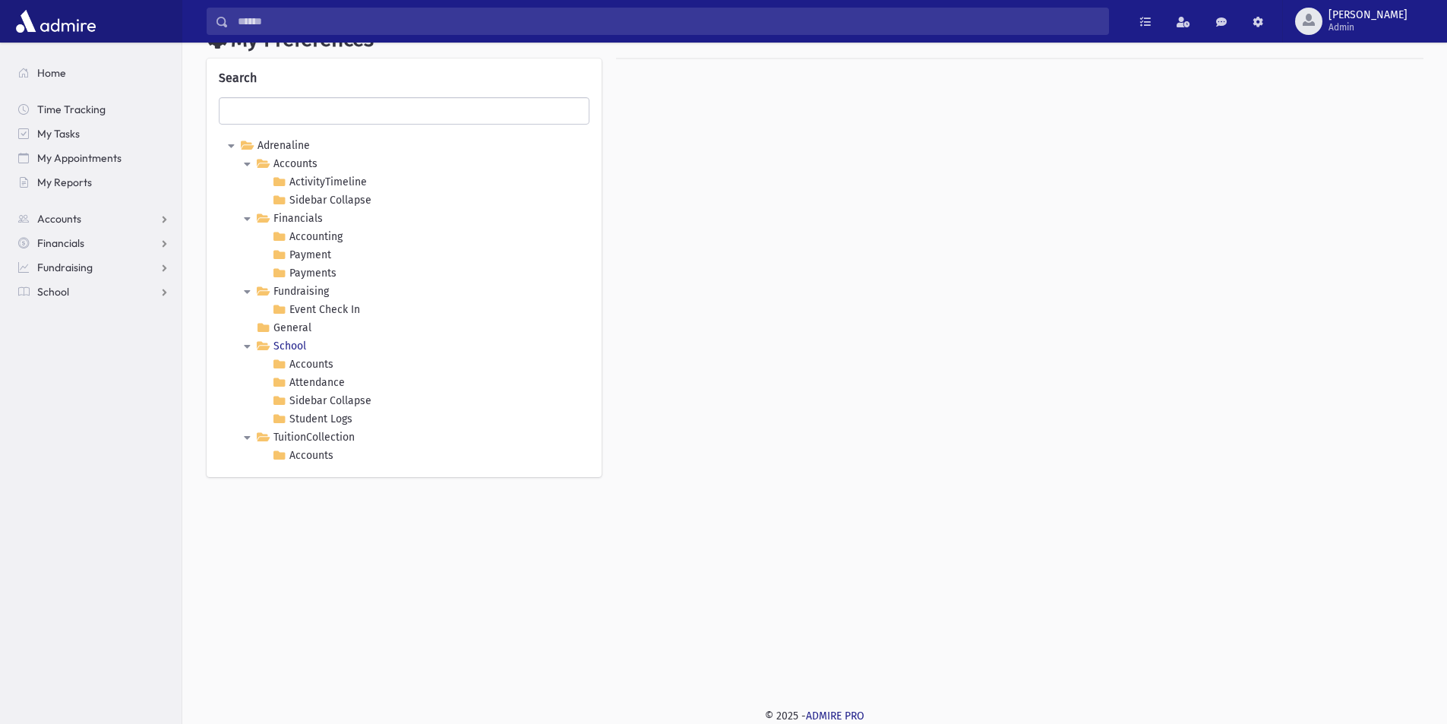
click at [286, 343] on link "School" at bounding box center [281, 346] width 56 height 18
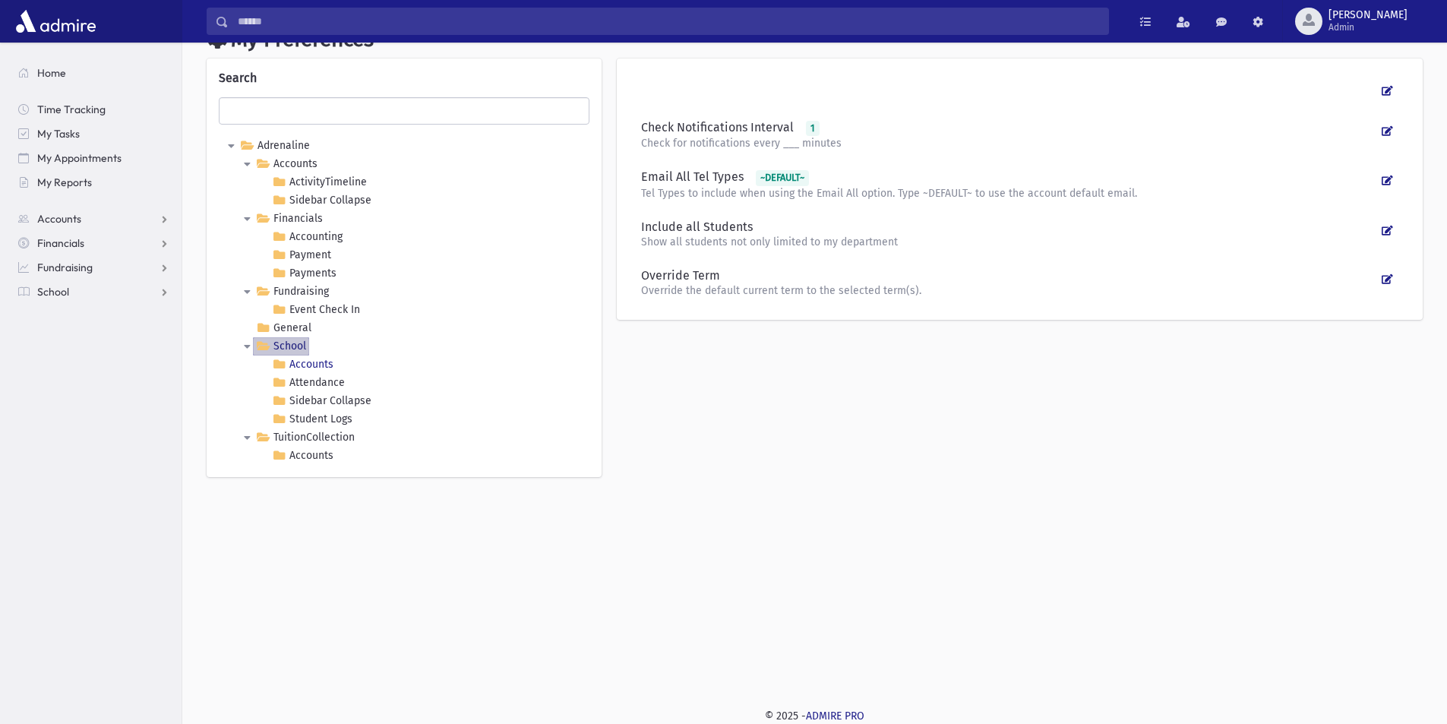
click at [305, 358] on link "Accounts" at bounding box center [303, 364] width 68 height 18
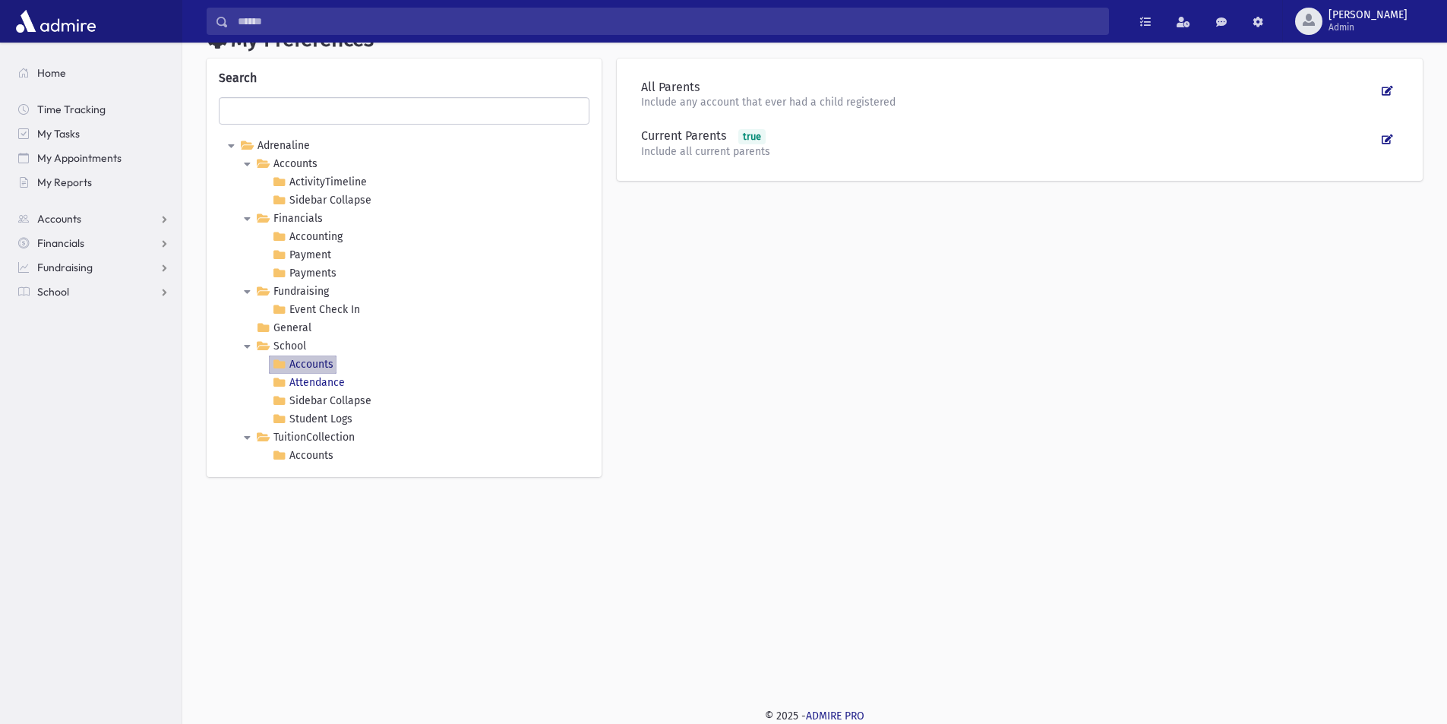
click at [313, 377] on link "Attendance" at bounding box center [308, 383] width 79 height 18
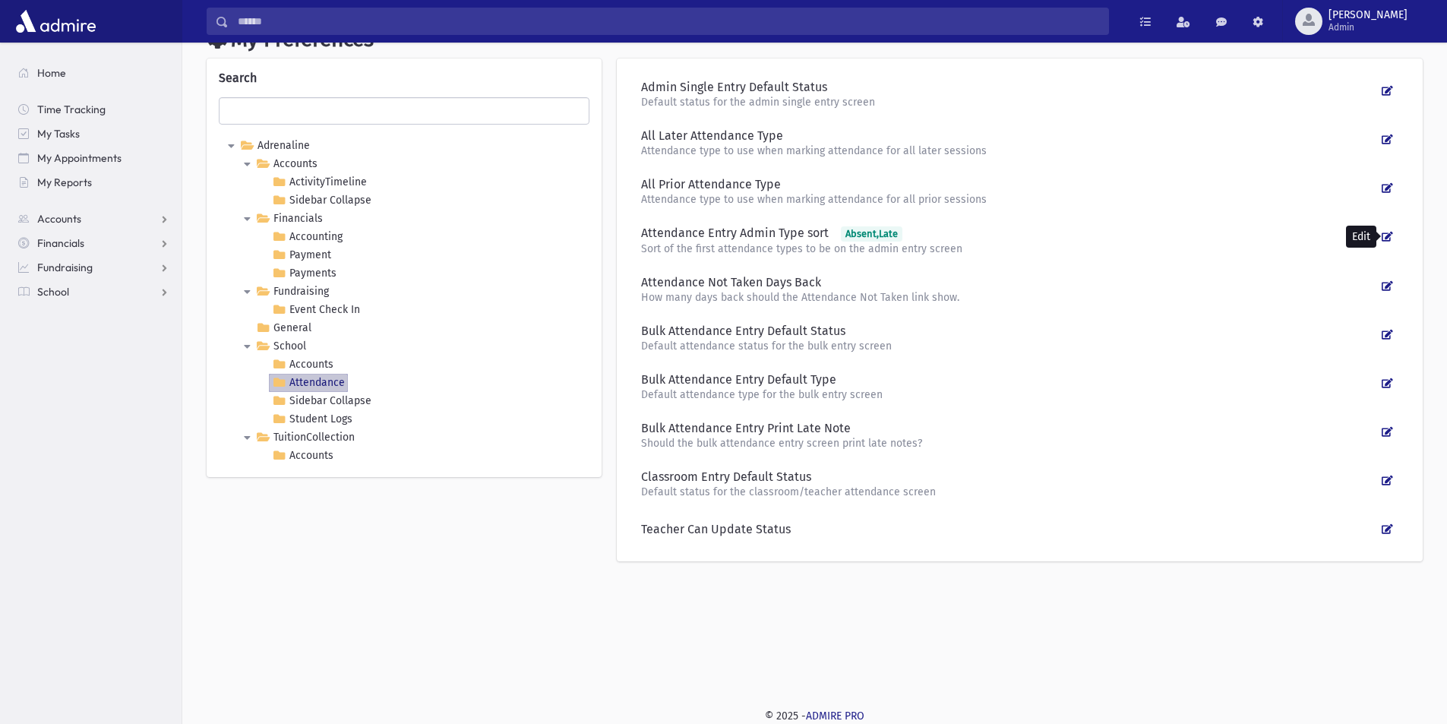
click at [1388, 233] on icon at bounding box center [1386, 237] width 11 height 10
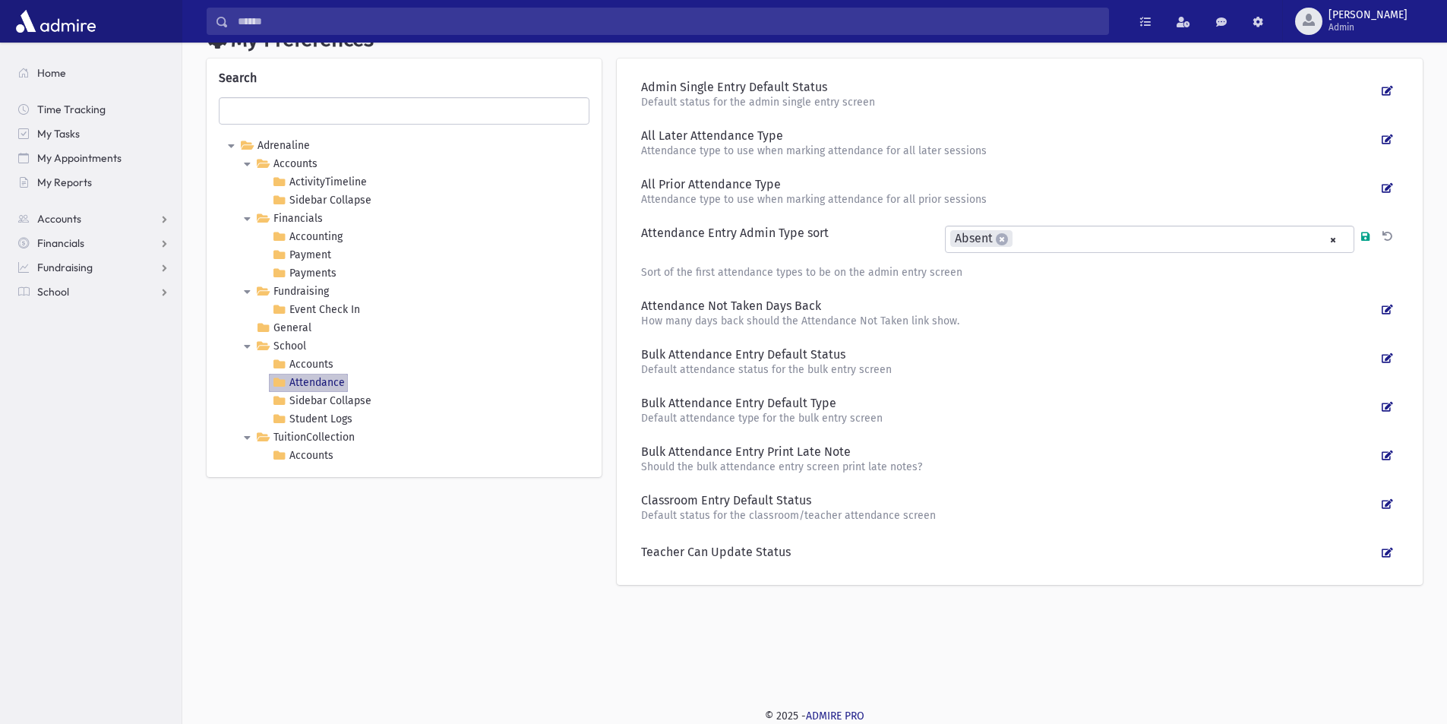
click at [1387, 185] on icon at bounding box center [1386, 188] width 11 height 10
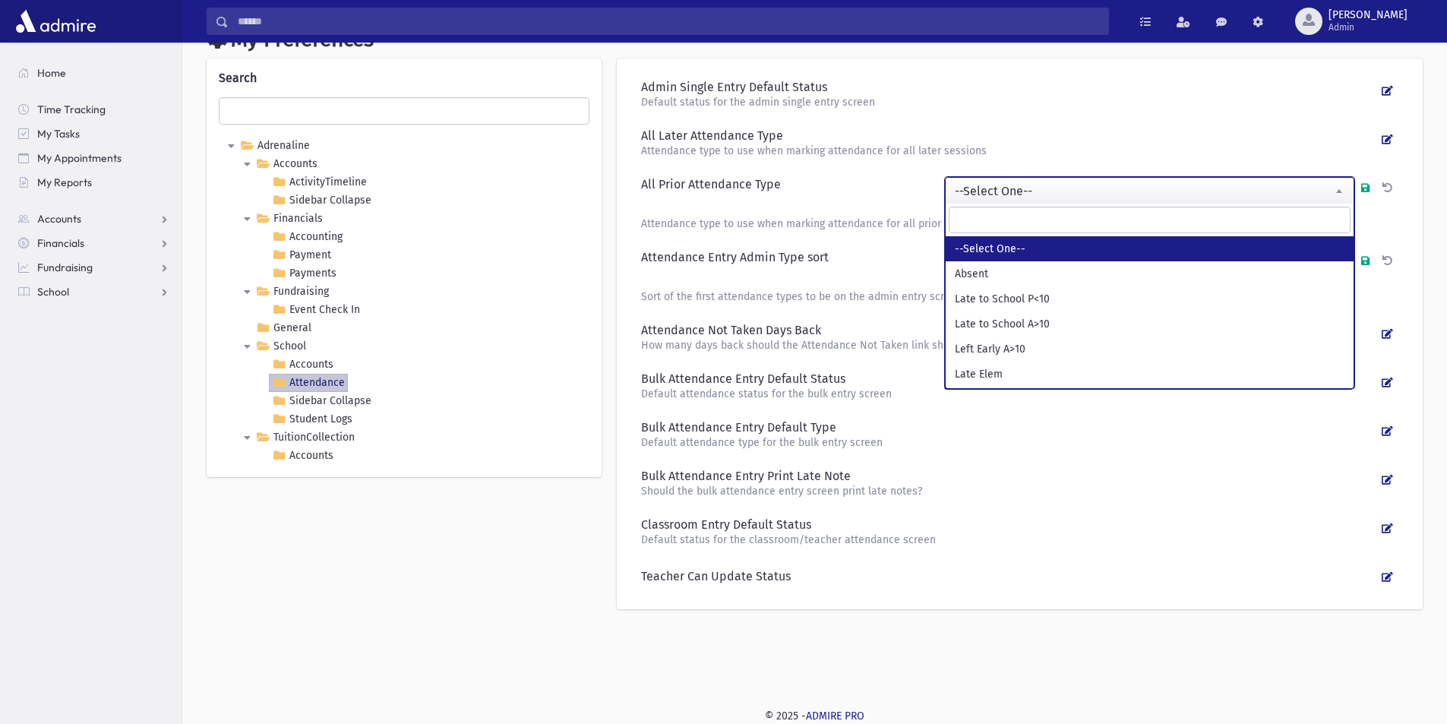
click at [1340, 189] on b at bounding box center [1339, 191] width 6 height 4
click at [1060, 139] on div "All Later Attendance Type" at bounding box center [1008, 135] width 735 height 15
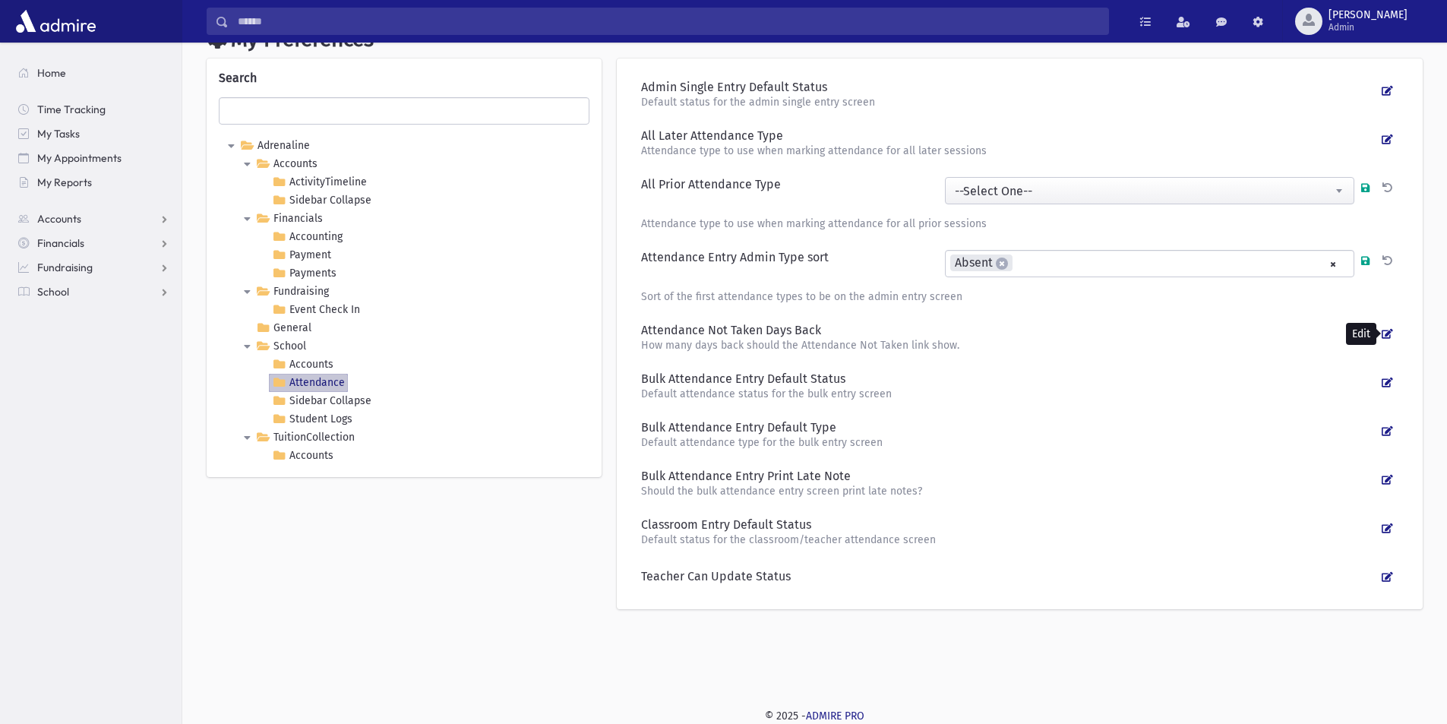
click at [1387, 332] on icon at bounding box center [1386, 334] width 11 height 10
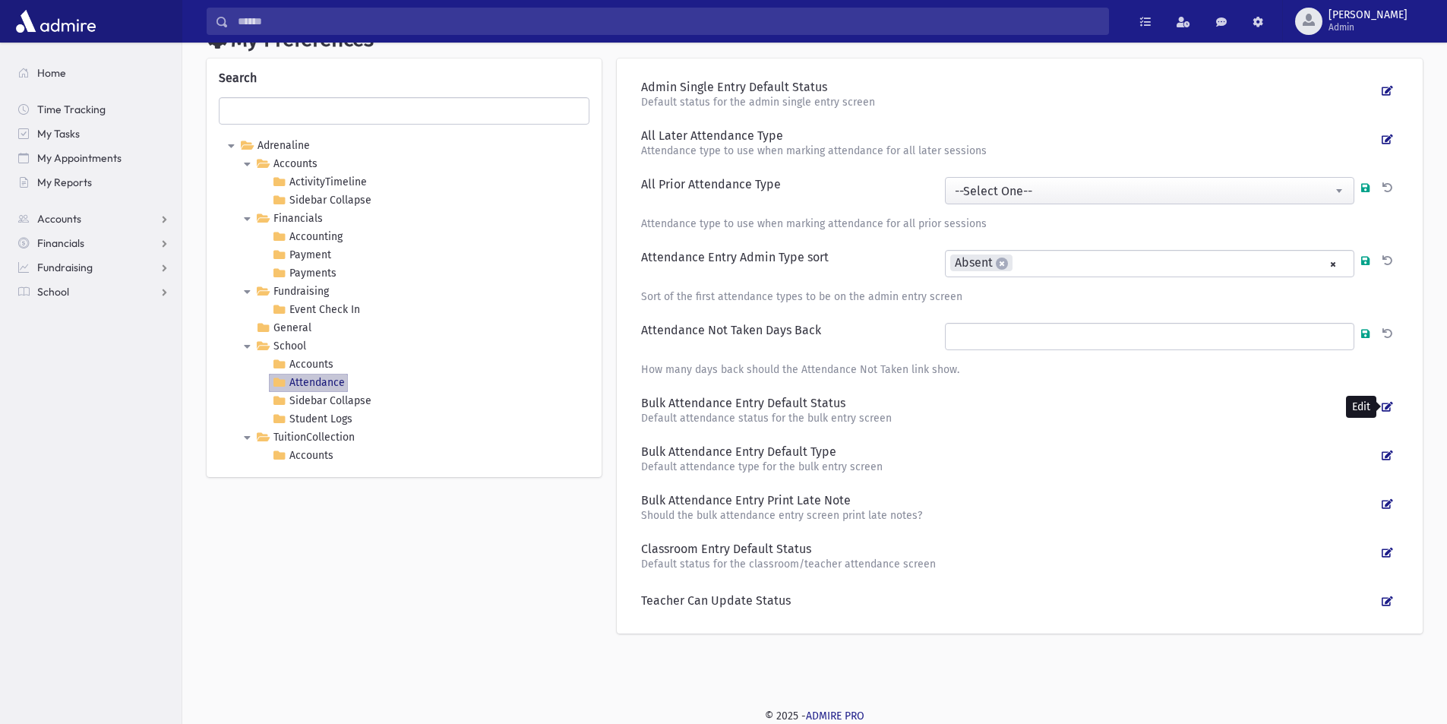
click at [1387, 405] on icon at bounding box center [1386, 407] width 11 height 10
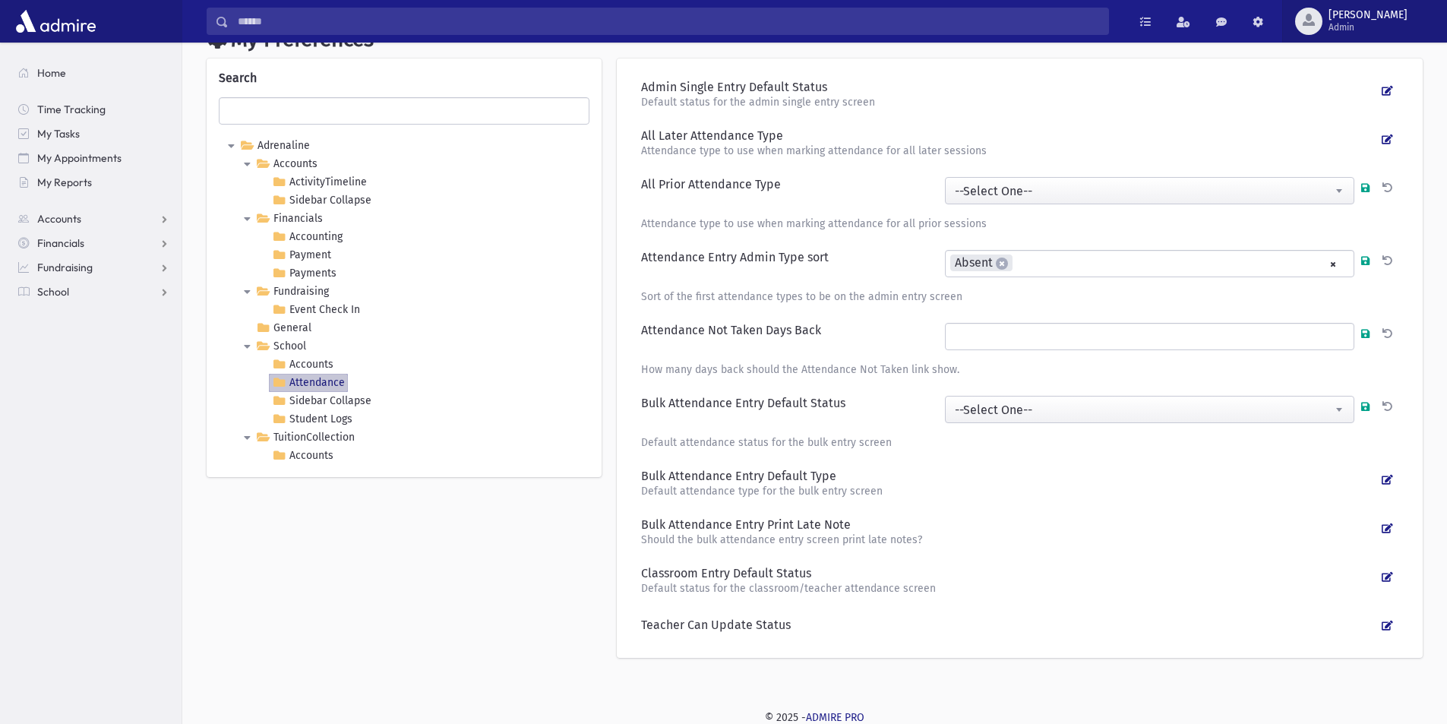
click at [1380, 11] on span "[PERSON_NAME]" at bounding box center [1367, 15] width 79 height 12
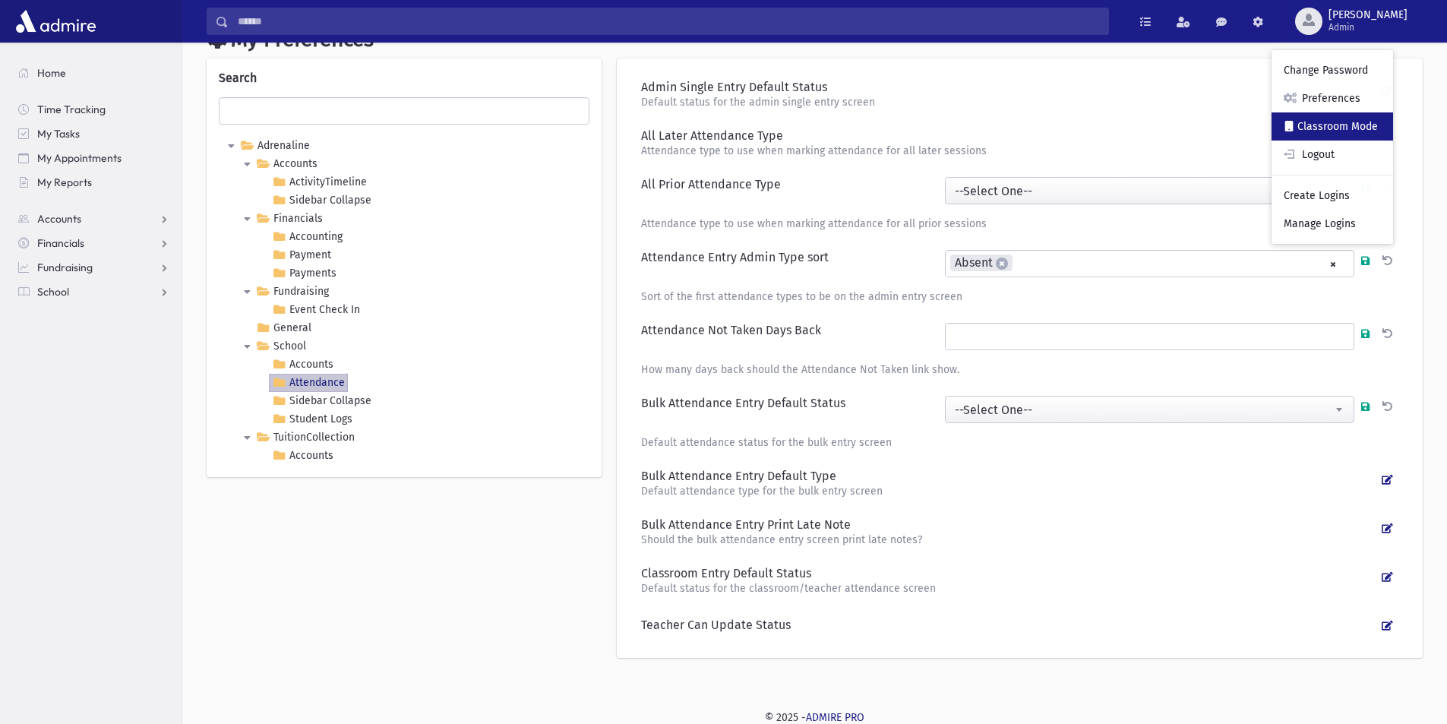
click at [1379, 121] on link "Classroom Mode" at bounding box center [1332, 126] width 122 height 28
